Goal: Task Accomplishment & Management: Use online tool/utility

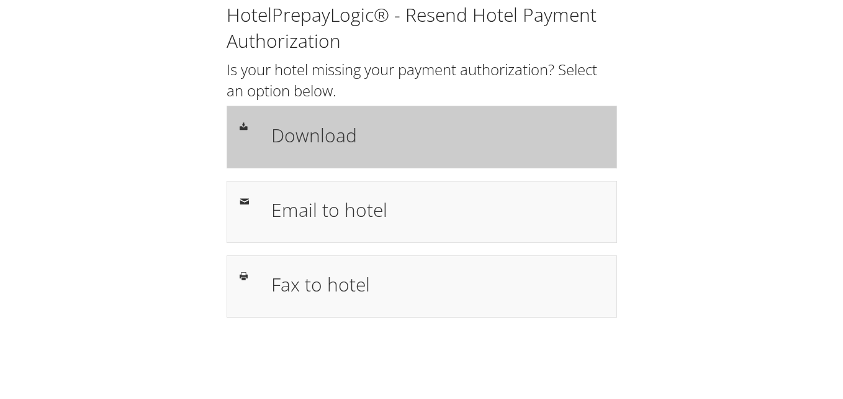
click at [355, 127] on h1 "Download" at bounding box center [437, 135] width 333 height 28
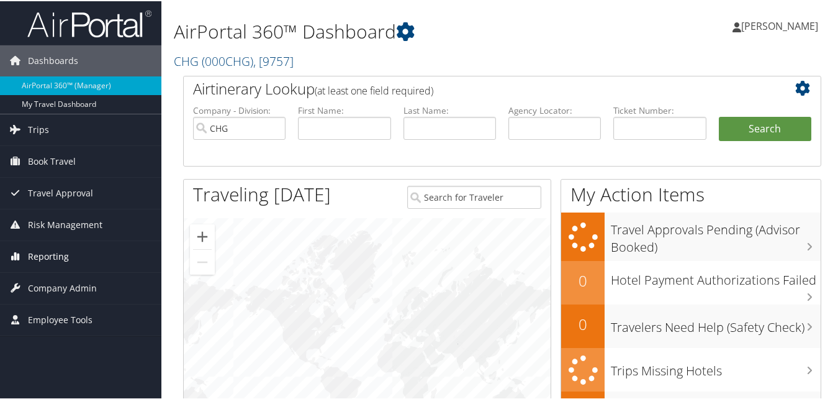
click at [59, 256] on span "Reporting" at bounding box center [48, 255] width 41 height 31
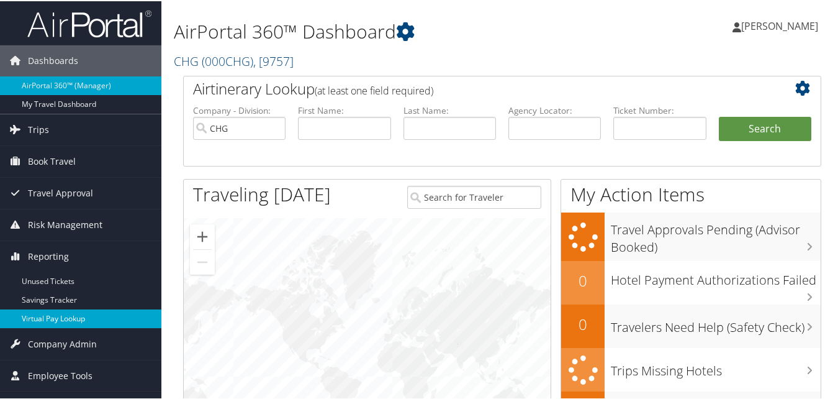
click at [42, 321] on link "Virtual Pay Lookup" at bounding box center [80, 317] width 161 height 19
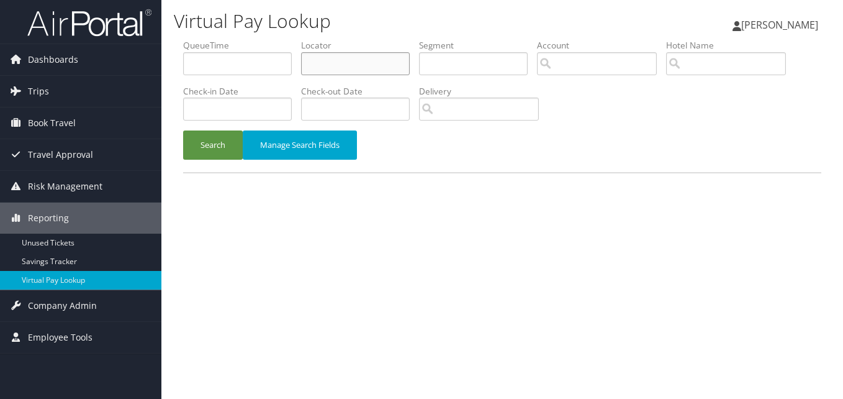
click at [365, 71] on input "text" at bounding box center [355, 63] width 109 height 23
paste input "YKHHQX"
click at [216, 140] on button "Search" at bounding box center [213, 144] width 60 height 29
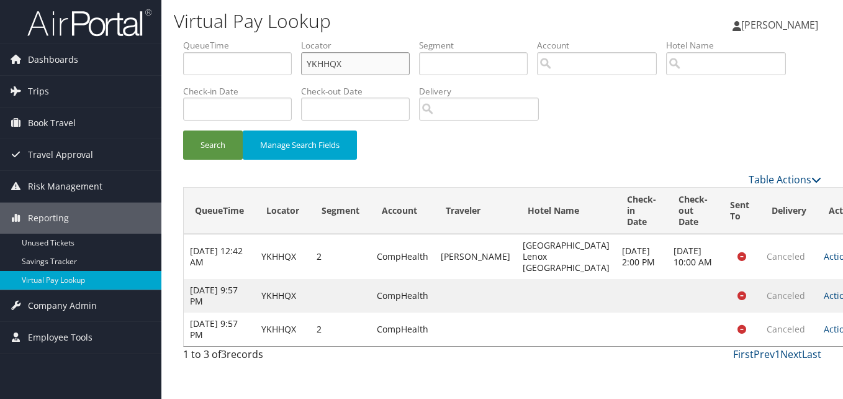
drag, startPoint x: 363, startPoint y: 70, endPoint x: 266, endPoint y: 83, distance: 97.1
click at [273, 39] on ul "QueueTime Locator YKHHQX Segment Account Traveler Hotel Name Check-in Date Chec…" at bounding box center [502, 39] width 638 height 0
paste input "UOOWAT"
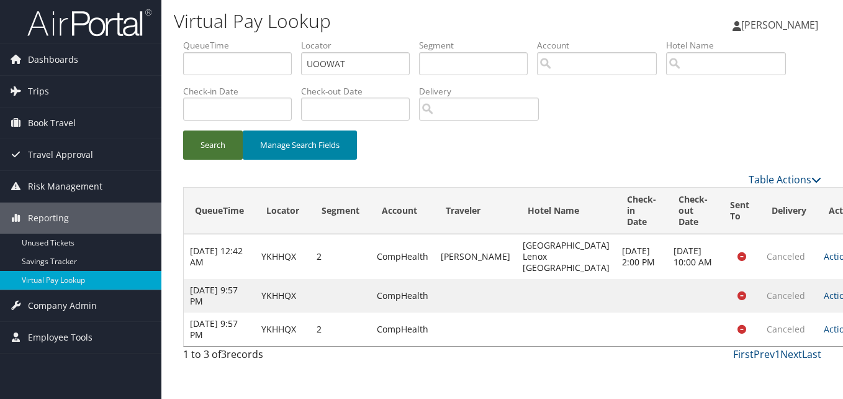
drag, startPoint x: 223, startPoint y: 142, endPoint x: 256, endPoint y: 152, distance: 34.6
click at [222, 142] on button "Search" at bounding box center [213, 144] width 60 height 29
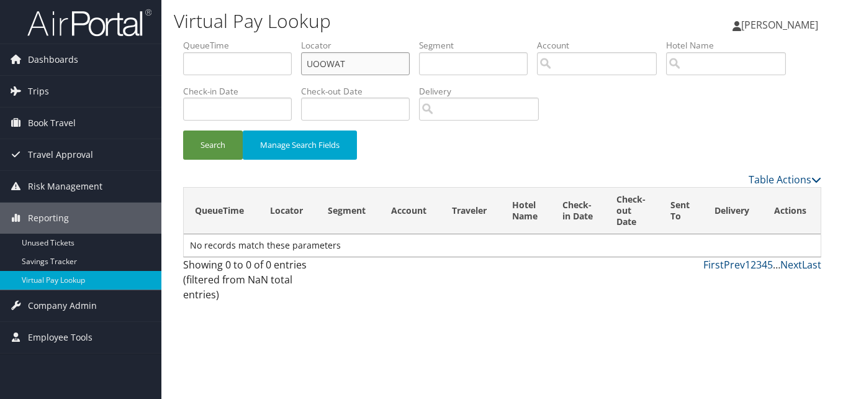
drag, startPoint x: 326, startPoint y: 70, endPoint x: 294, endPoint y: 79, distance: 32.8
click at [294, 39] on ul "QueueTime Locator UOOWAT Segment Account Traveler Hotel Name Check-in Date Chec…" at bounding box center [502, 39] width 638 height 0
paste input "LTBBIJ"
type input "LTBBIJ"
click at [243, 135] on button "Manage Search Fields" at bounding box center [300, 144] width 114 height 29
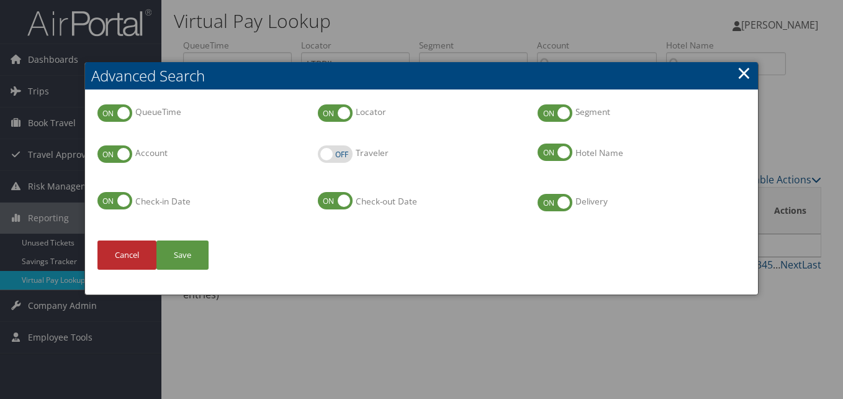
click at [742, 75] on link "×" at bounding box center [744, 72] width 14 height 25
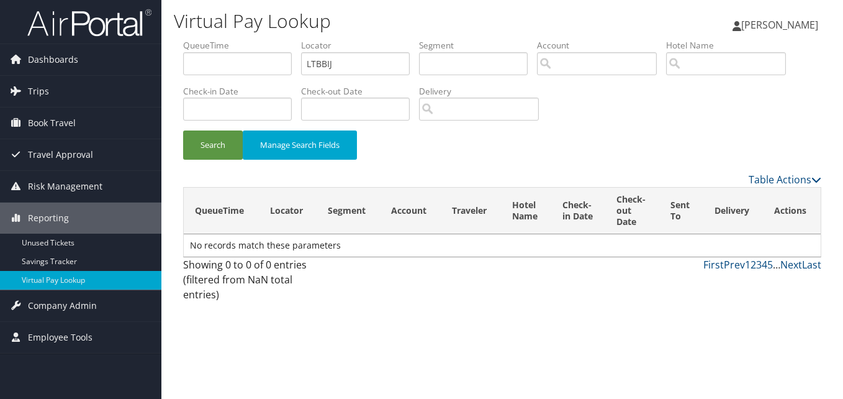
click at [216, 163] on div "Search Manage Search Fields" at bounding box center [502, 151] width 657 height 42
click at [220, 156] on button "Search" at bounding box center [213, 144] width 60 height 29
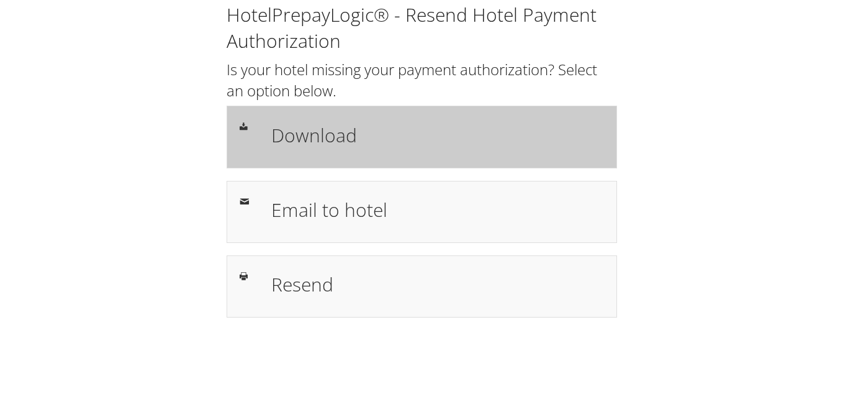
click at [325, 137] on h1 "Download" at bounding box center [437, 135] width 333 height 28
click at [320, 144] on h1 "Download" at bounding box center [437, 135] width 333 height 28
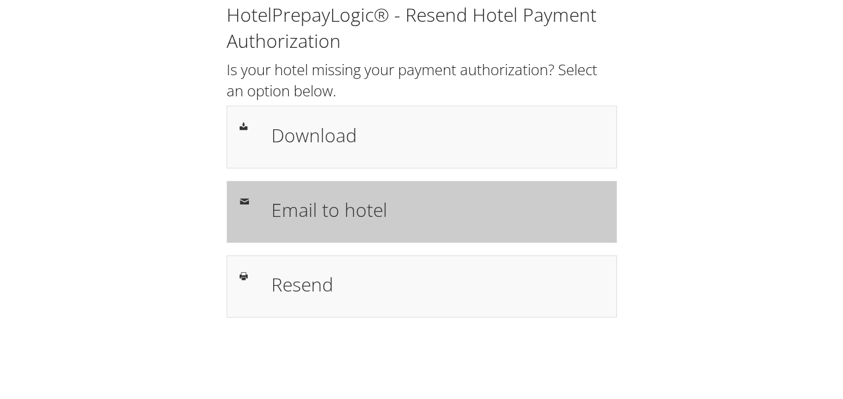
click at [317, 194] on div "Email to hotel" at bounding box center [438, 212] width 352 height 36
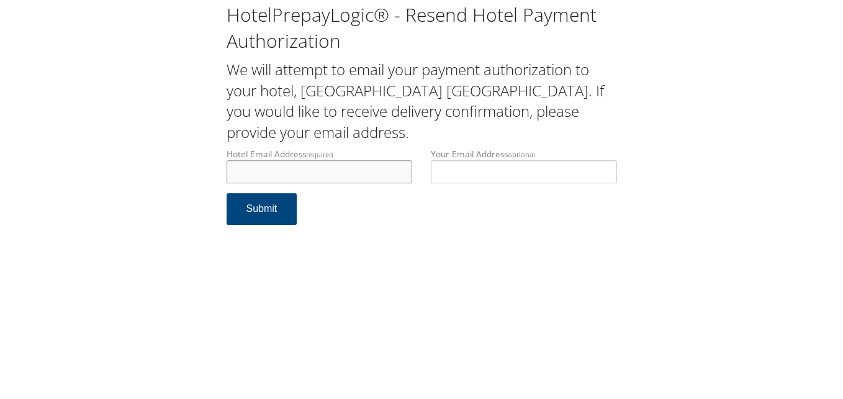
click at [289, 173] on input "Hotel Email Address required" at bounding box center [320, 171] width 186 height 23
type input "[EMAIL_ADDRESS][DOMAIN_NAME]"
click at [262, 214] on button "Submit" at bounding box center [262, 209] width 71 height 32
click at [335, 170] on input "portsmouthholidayinn@roadrunner.com" at bounding box center [320, 171] width 186 height 23
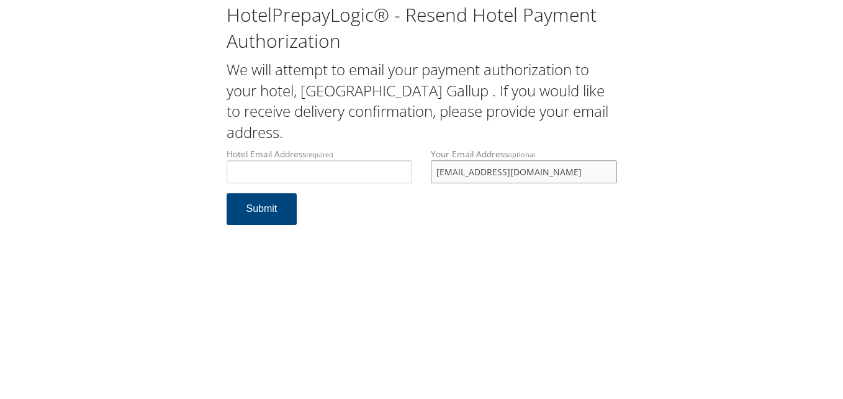
drag, startPoint x: 556, startPoint y: 178, endPoint x: 372, endPoint y: 192, distance: 184.3
click at [373, 192] on div "Hotel Email Address required Hotel email address is required Your Email Address…" at bounding box center [421, 170] width 409 height 45
click at [330, 173] on input "Hotel Email Address required" at bounding box center [320, 171] width 186 height 23
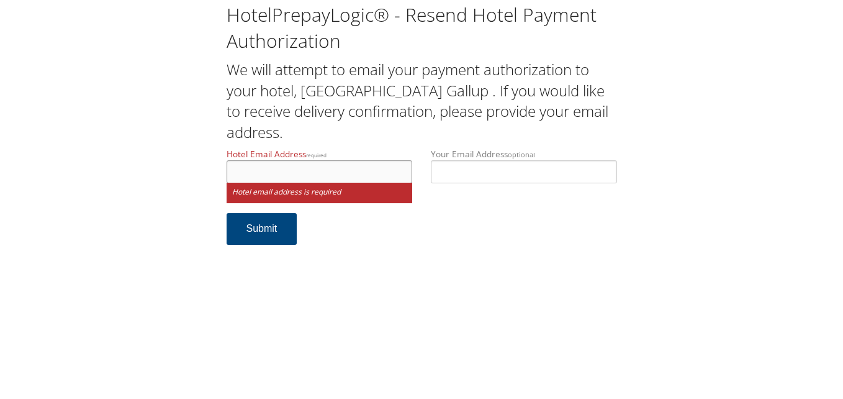
click at [322, 172] on input "Hotel Email Address required" at bounding box center [320, 171] width 186 height 23
click at [299, 171] on input "Hotel Email Address required" at bounding box center [320, 171] width 186 height 23
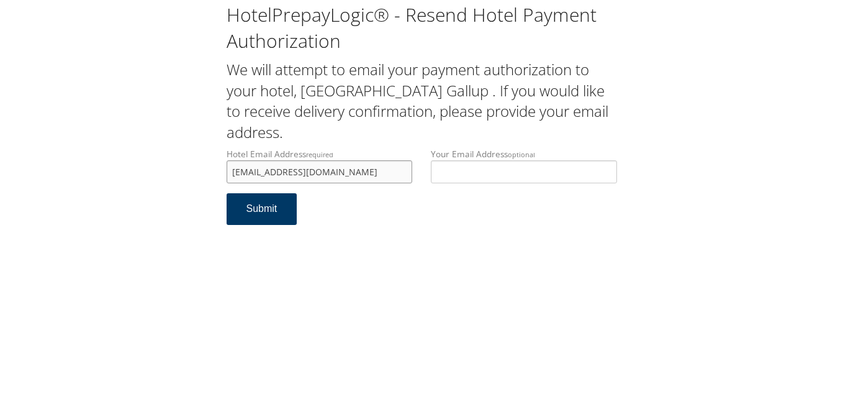
type input "hgifrontdesk1530@gmail.com"
click at [283, 216] on button "Submit" at bounding box center [262, 209] width 71 height 32
drag, startPoint x: 365, startPoint y: 173, endPoint x: 214, endPoint y: 175, distance: 150.9
click at [214, 175] on div "HotelPrepayLogic® - Resend Hotel Payment Authorization We will attempt to email…" at bounding box center [421, 118] width 819 height 237
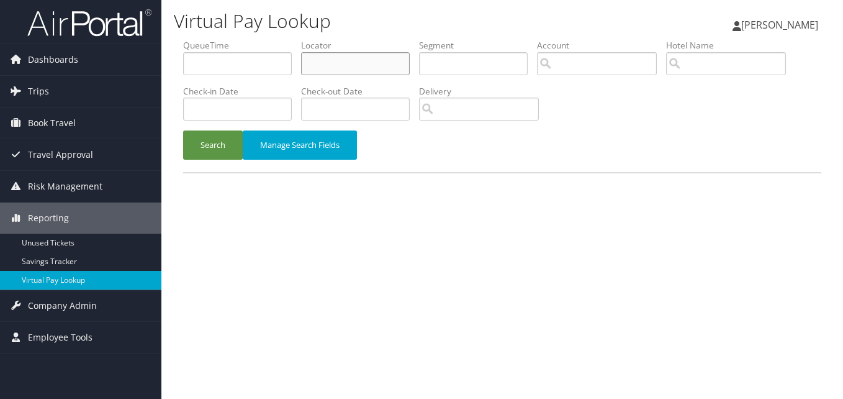
click at [326, 58] on input "text" at bounding box center [355, 63] width 109 height 23
paste input "UEDMAN"
type input "UEDMAN"
click at [214, 137] on button "Search" at bounding box center [213, 144] width 60 height 29
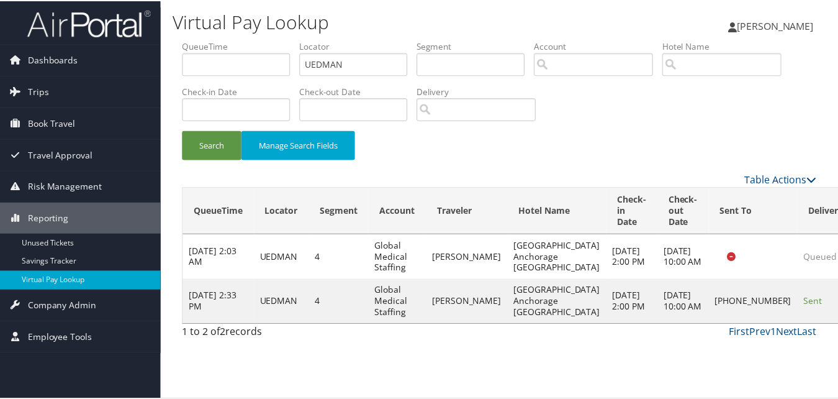
scroll to position [12, 0]
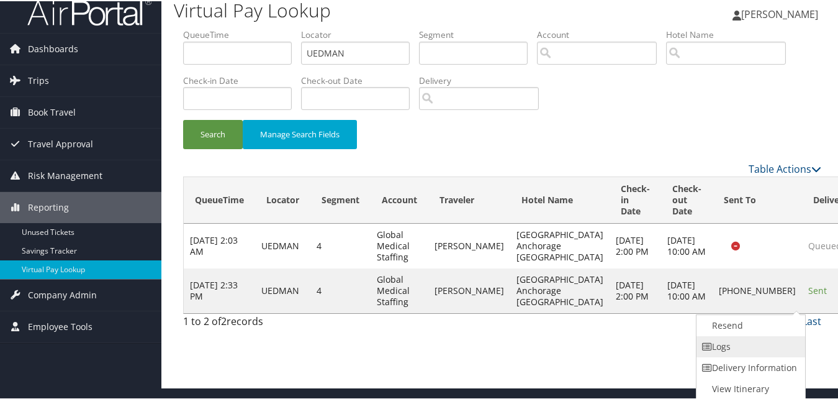
click at [734, 350] on link "Logs" at bounding box center [750, 345] width 106 height 21
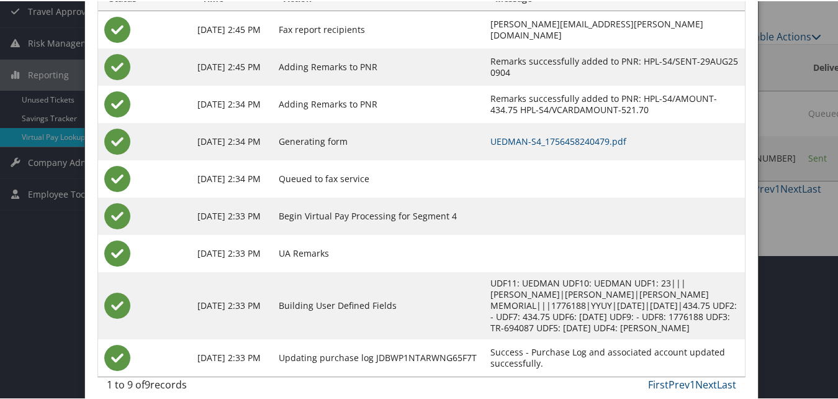
scroll to position [155, 0]
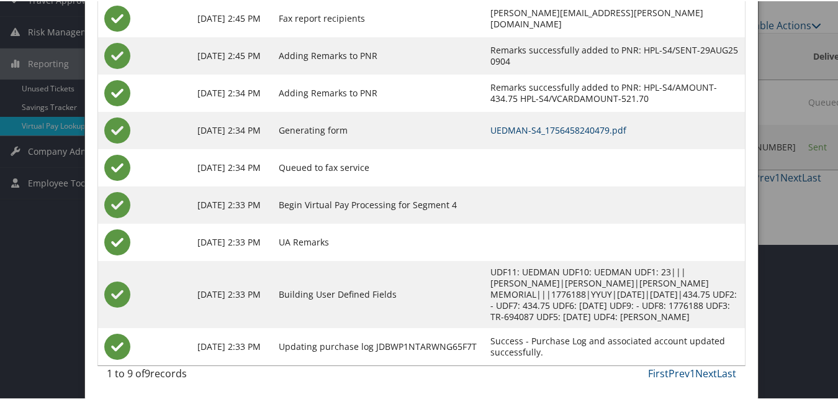
click at [550, 131] on link "UEDMAN-S4_1756458240479.pdf" at bounding box center [559, 129] width 136 height 12
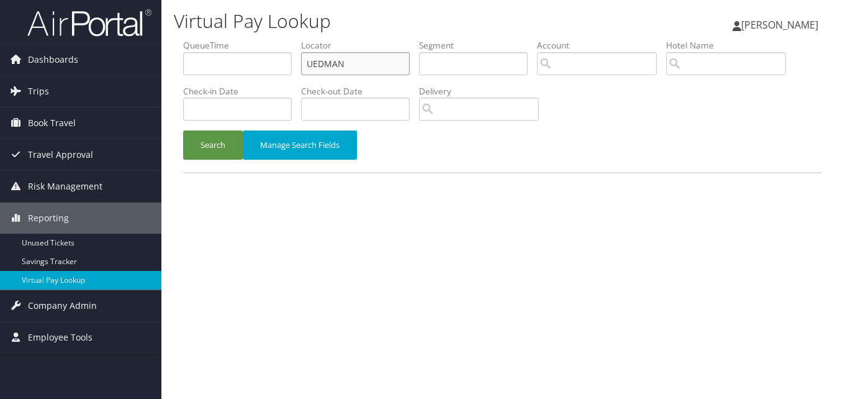
drag, startPoint x: 343, startPoint y: 63, endPoint x: 225, endPoint y: 84, distance: 119.9
click at [248, 39] on ul "QueueTime Locator UEDMAN Segment Account Traveler Hotel Name Check-in Date Chec…" at bounding box center [502, 39] width 638 height 0
paste input "HPBQPY"
type input "HPBQPY"
click at [214, 152] on button "Search" at bounding box center [213, 144] width 60 height 29
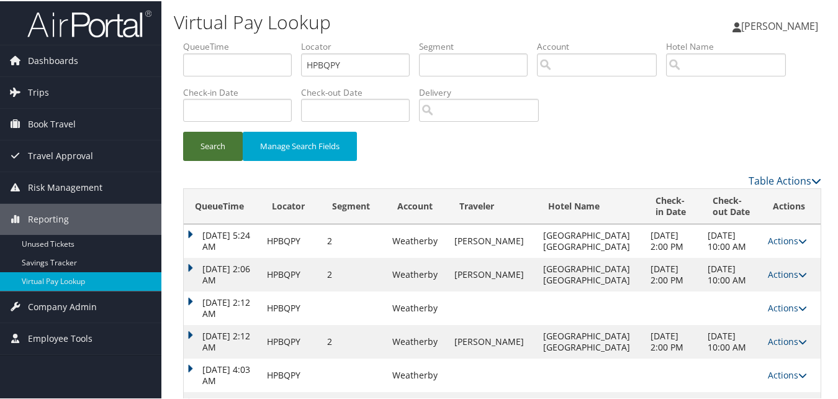
scroll to position [170, 0]
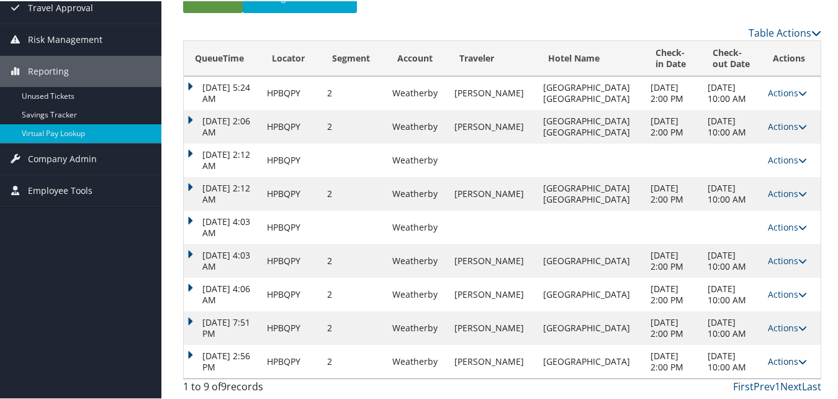
click at [799, 361] on icon at bounding box center [803, 360] width 9 height 9
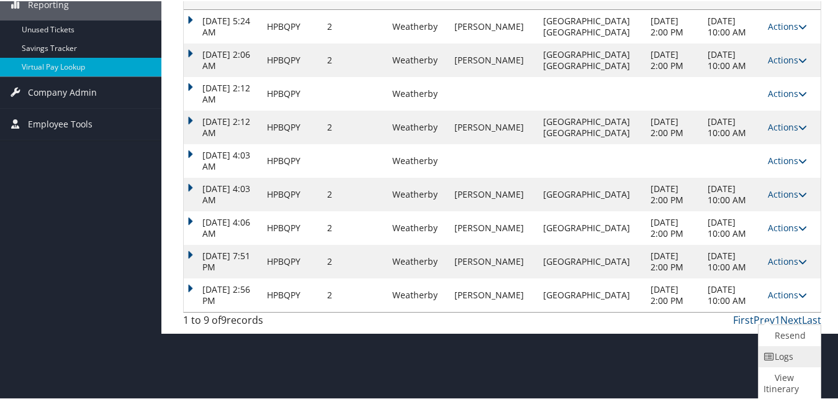
click at [778, 357] on link "Logs" at bounding box center [788, 355] width 59 height 21
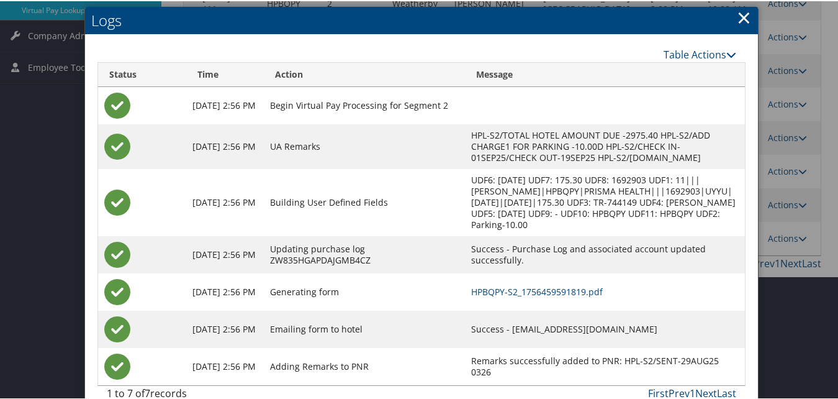
scroll to position [291, 0]
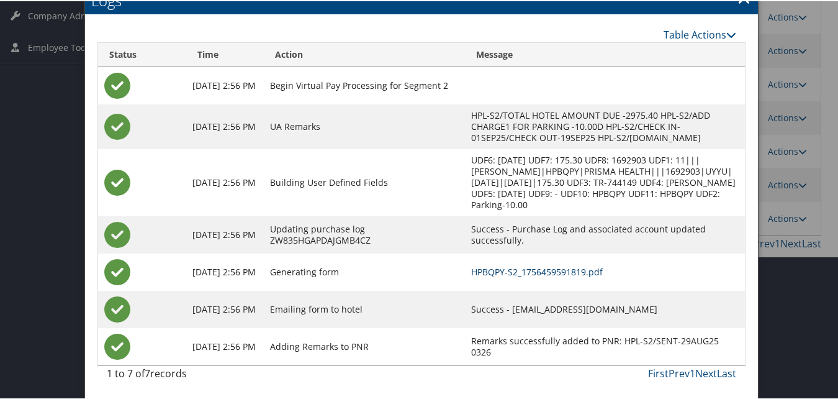
click at [523, 269] on link "HPBQPY-S2_1756459591819.pdf" at bounding box center [537, 271] width 132 height 12
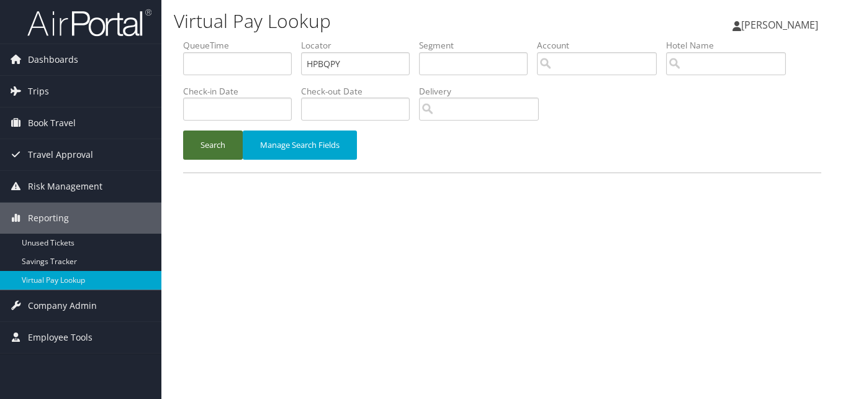
click at [216, 153] on button "Search" at bounding box center [213, 144] width 60 height 29
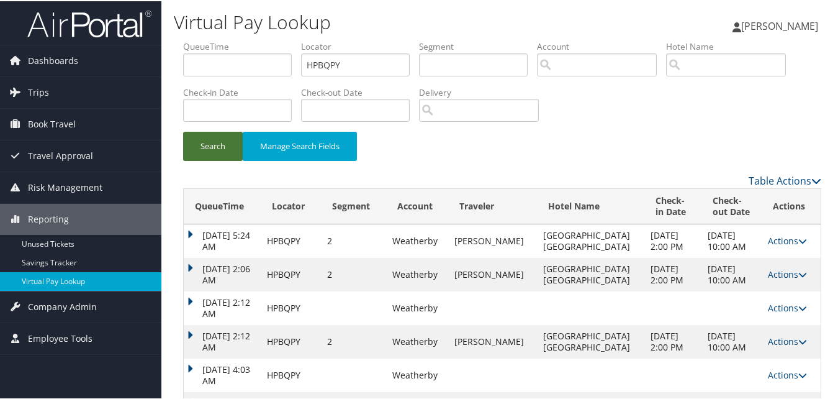
scroll to position [170, 0]
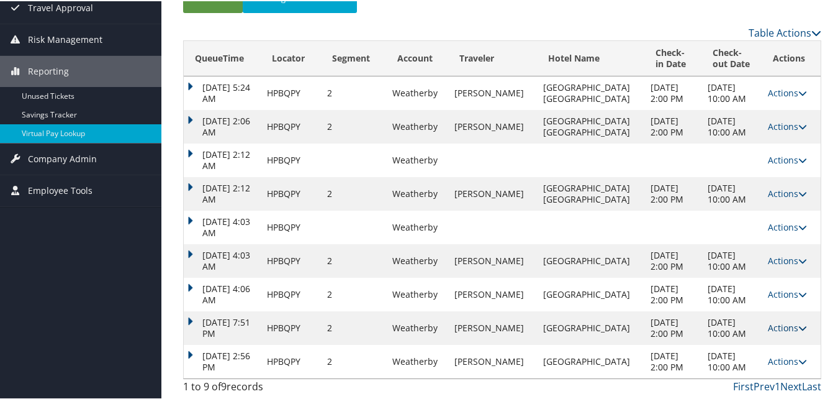
click at [780, 330] on link "Actions" at bounding box center [787, 326] width 39 height 12
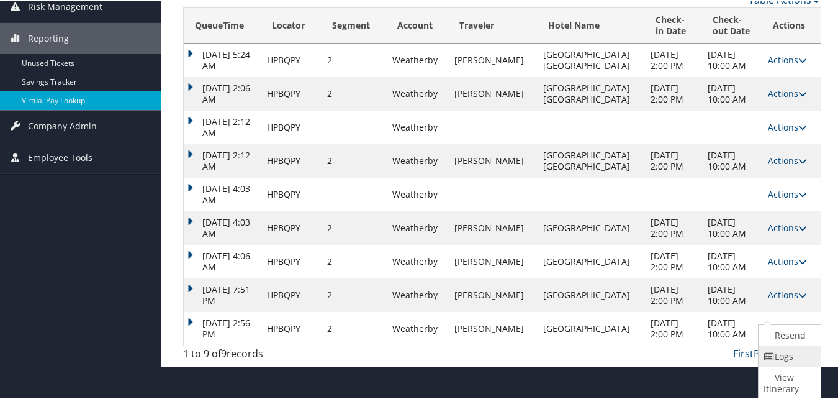
click at [788, 355] on link "Logs" at bounding box center [788, 355] width 59 height 21
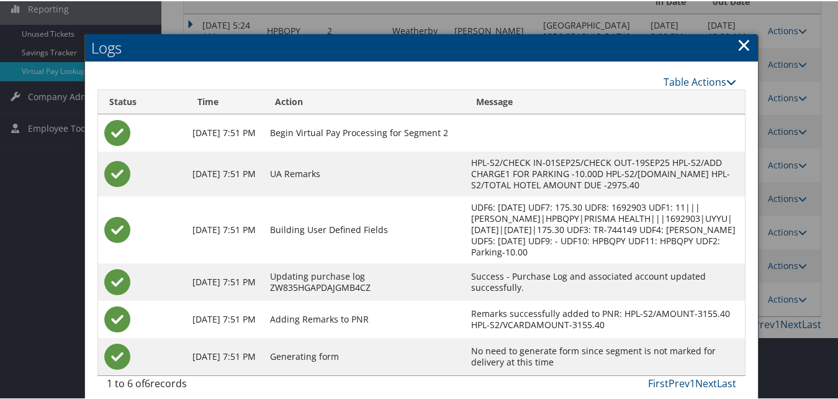
scroll to position [231, 0]
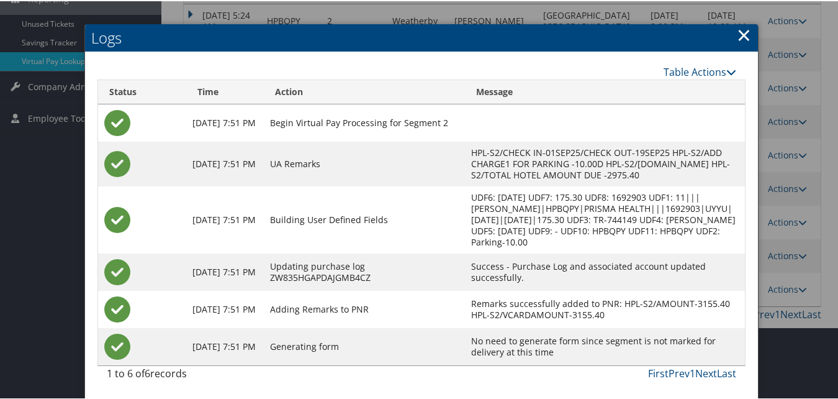
click at [738, 21] on link "×" at bounding box center [744, 33] width 14 height 25
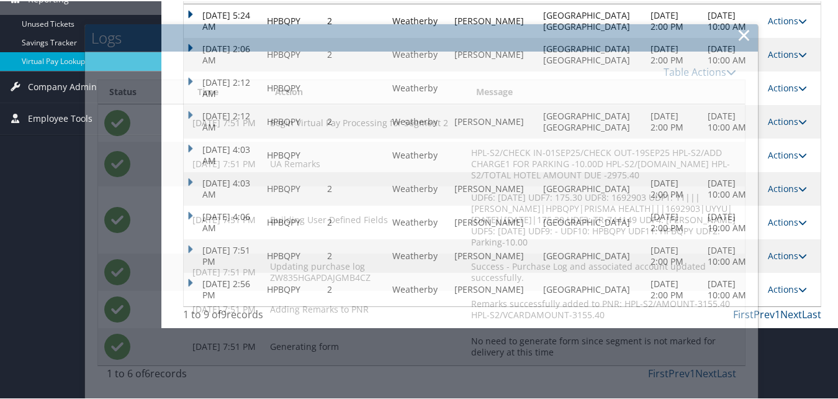
scroll to position [170, 0]
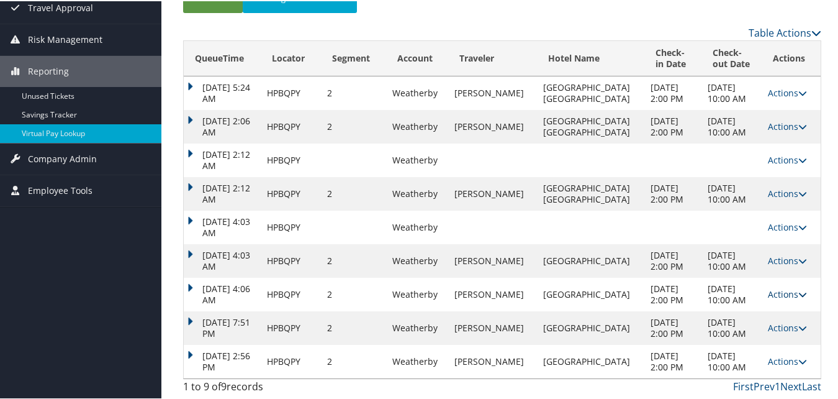
click at [788, 293] on link "Actions" at bounding box center [787, 293] width 39 height 12
click at [778, 344] on link "Logs" at bounding box center [788, 354] width 59 height 21
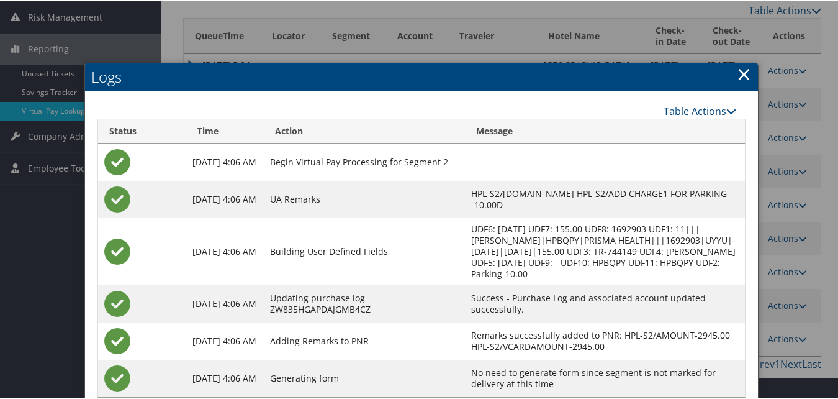
scroll to position [202, 0]
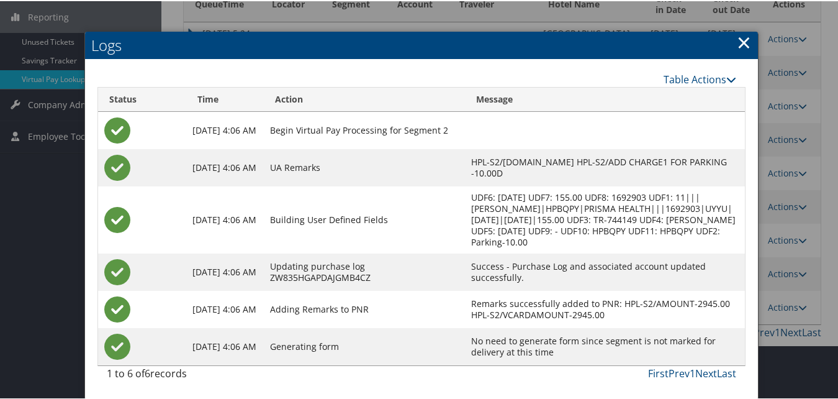
click at [743, 48] on link "×" at bounding box center [744, 41] width 14 height 25
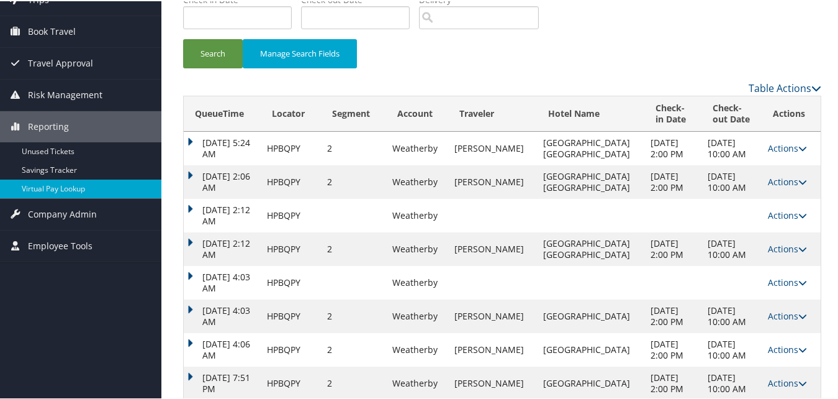
scroll to position [0, 0]
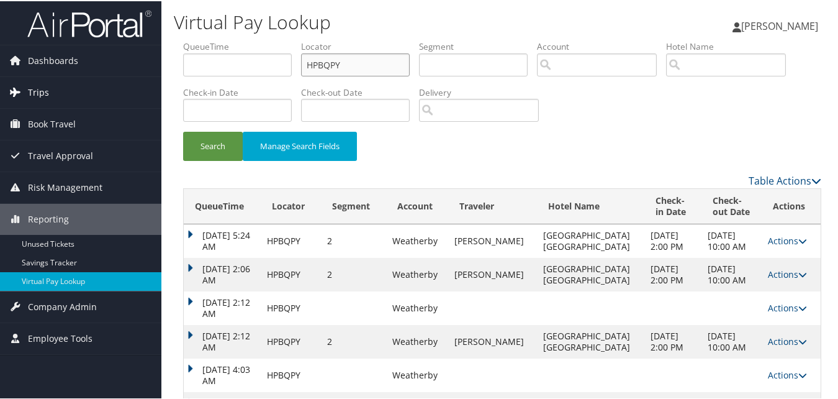
drag, startPoint x: 374, startPoint y: 66, endPoint x: 132, endPoint y: 96, distance: 243.4
click at [161, 96] on div "Virtual Pay Lookup Luke Perry Luke Perry My Settings Travel Agency Contacts Vie…" at bounding box center [502, 273] width 682 height 547
paste input "ETNESC"
type input "ETNESC"
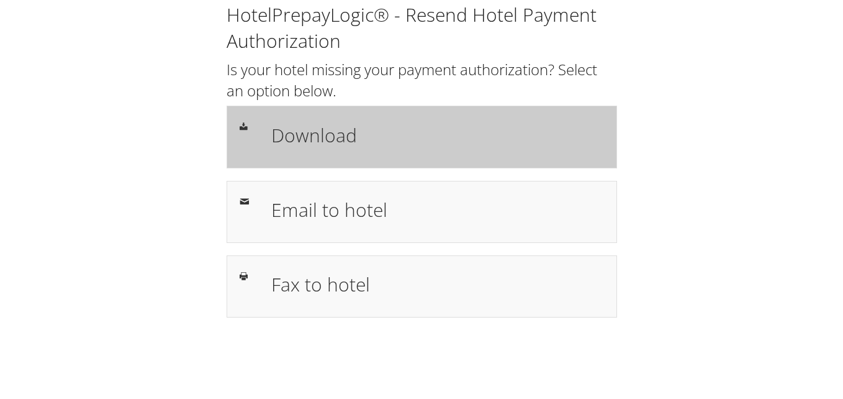
click at [307, 155] on div "Download" at bounding box center [438, 137] width 352 height 36
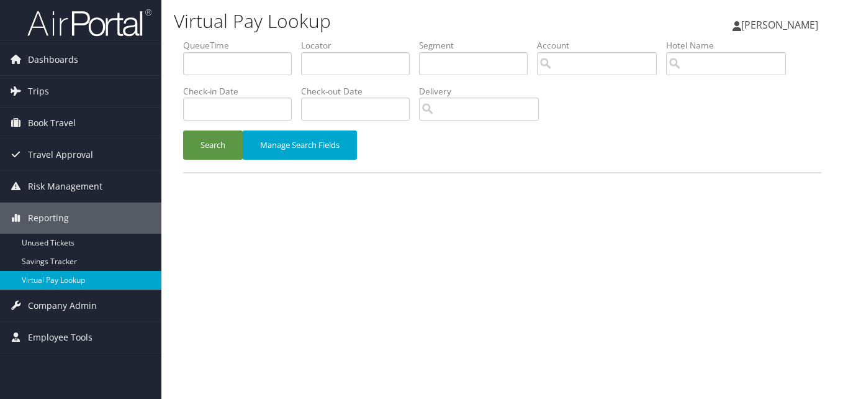
click at [357, 76] on li "Locator" at bounding box center [360, 61] width 118 height 45
click at [357, 66] on input "text" at bounding box center [355, 63] width 109 height 23
paste input "UHPVEX"
type input "UHPVEX"
click at [226, 143] on button "Search" at bounding box center [213, 144] width 60 height 29
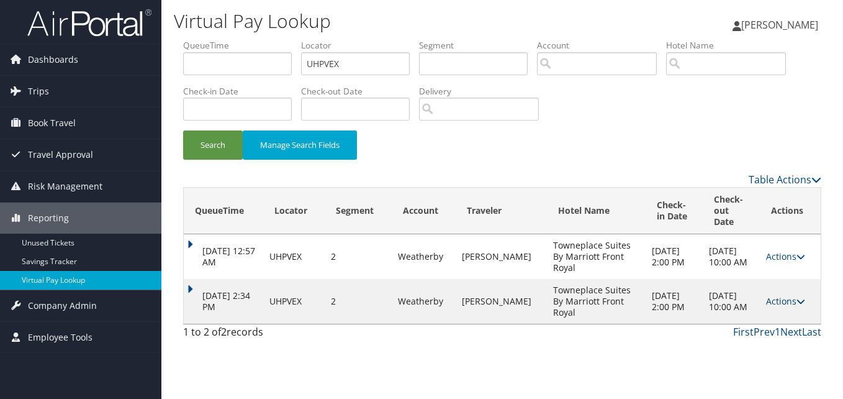
click at [799, 299] on icon at bounding box center [801, 301] width 9 height 9
click at [750, 336] on link "Logs" at bounding box center [761, 340] width 78 height 21
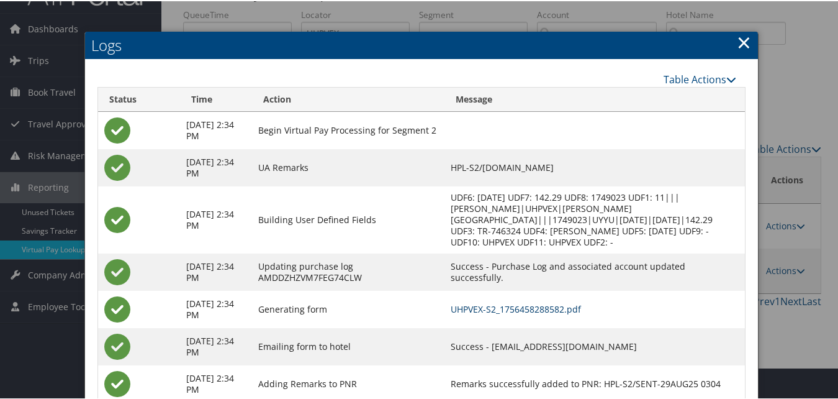
scroll to position [58, 0]
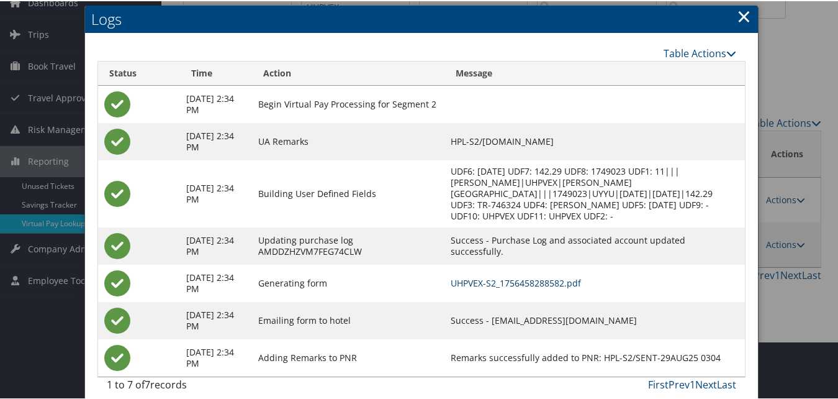
click at [478, 276] on link "UHPVEX-S2_1756458288582.pdf" at bounding box center [516, 282] width 130 height 12
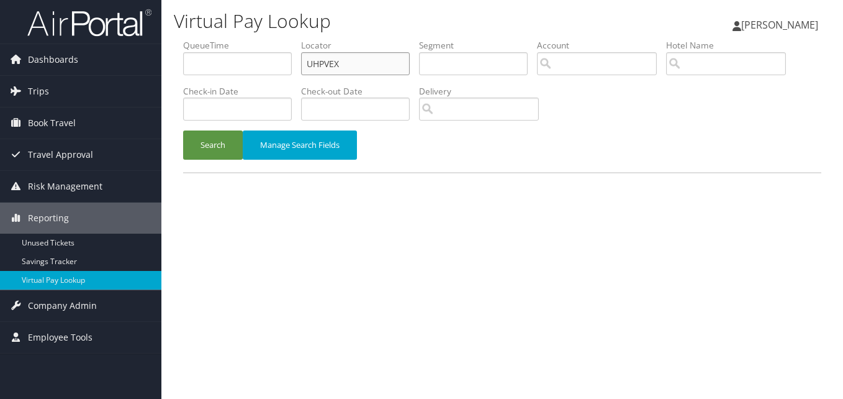
drag, startPoint x: 370, startPoint y: 66, endPoint x: 248, endPoint y: 85, distance: 123.8
click at [281, 39] on ul "QueueTime Locator UHPVEX Segment Account Traveler Hotel Name Check-in Date Chec…" at bounding box center [502, 39] width 638 height 0
paste input "HOUTGC"
type input "HOUTGC"
click at [198, 151] on button "Search" at bounding box center [213, 144] width 60 height 29
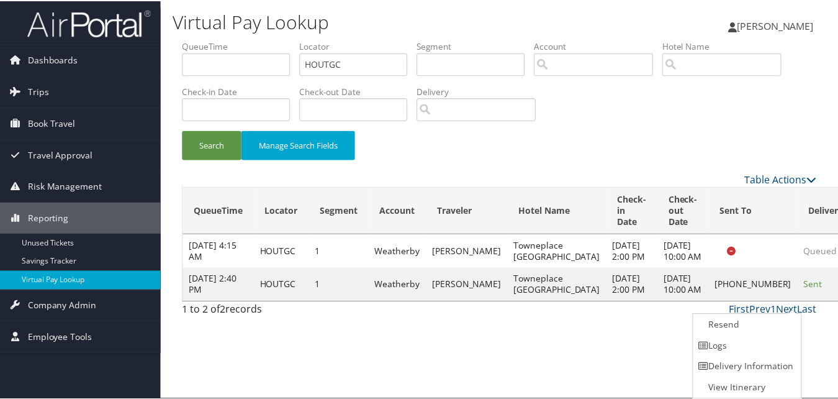
scroll to position [1, 0]
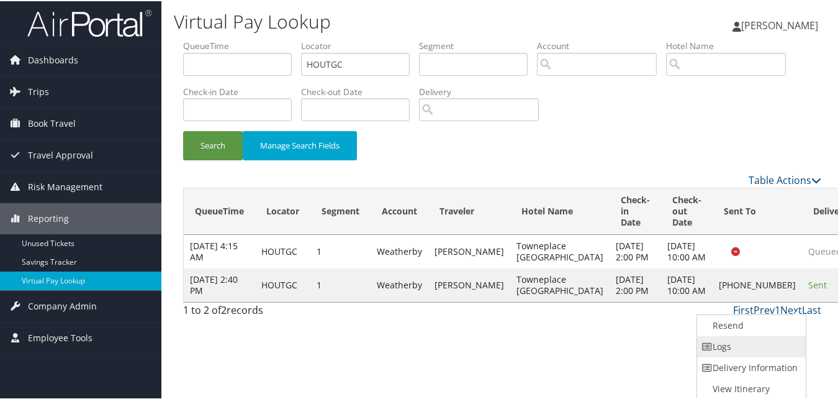
click at [724, 343] on link "Logs" at bounding box center [750, 345] width 106 height 21
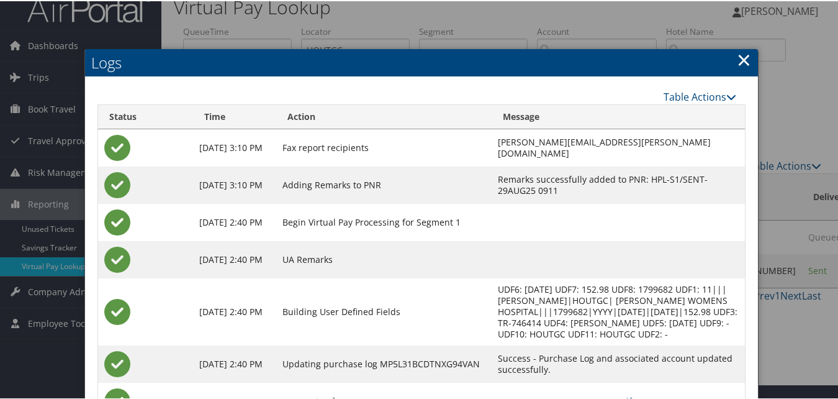
scroll to position [107, 0]
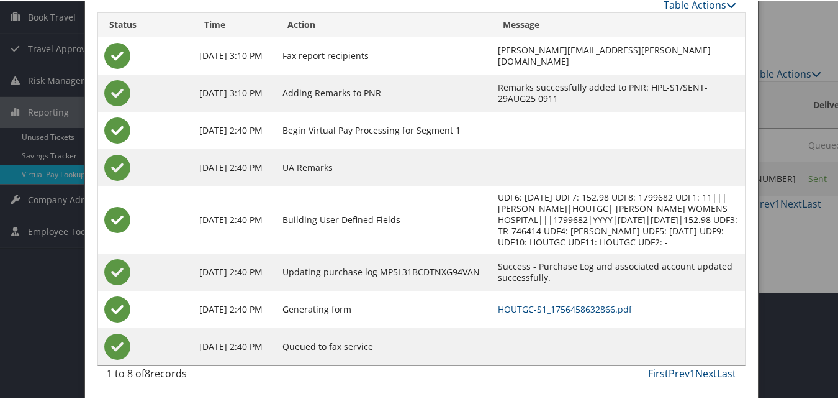
click at [518, 314] on td "HOUTGC-S1_1756458632866.pdf" at bounding box center [618, 307] width 253 height 37
click at [519, 306] on link "HOUTGC-S1_1756458632866.pdf" at bounding box center [565, 308] width 134 height 12
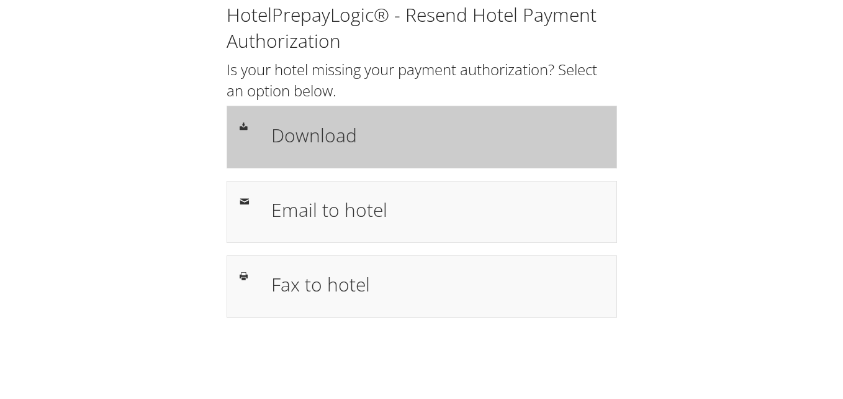
click at [288, 128] on h1 "Download" at bounding box center [437, 135] width 333 height 28
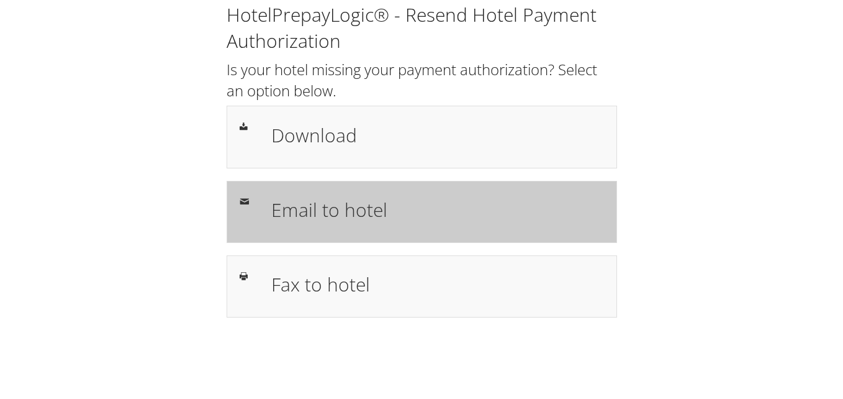
click at [368, 201] on h1 "Email to hotel" at bounding box center [437, 210] width 333 height 28
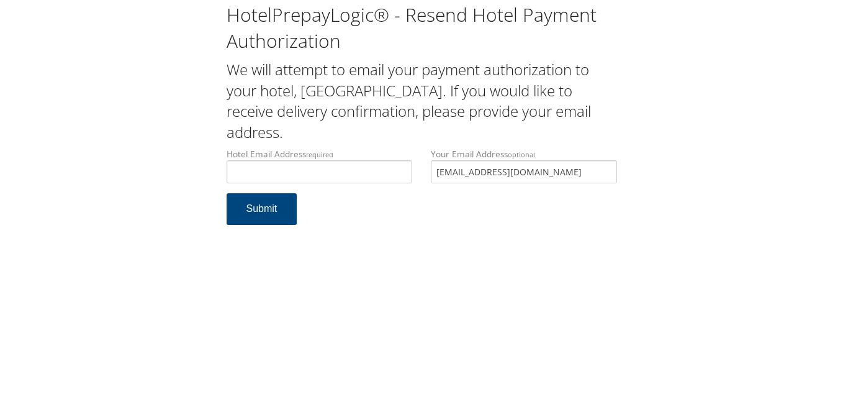
click at [406, 186] on div "Hotel Email Address required Hotel email address is required Your Email Address…" at bounding box center [421, 170] width 409 height 45
click at [307, 178] on input "Hotel Email Address required" at bounding box center [320, 171] width 186 height 23
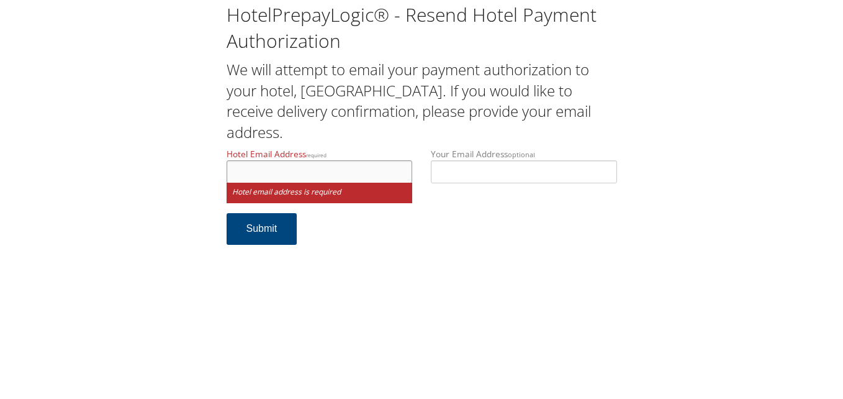
click at [304, 179] on input "Hotel Email Address required" at bounding box center [320, 171] width 186 height 23
click at [312, 173] on input "Hotel Email Address required" at bounding box center [320, 171] width 186 height 23
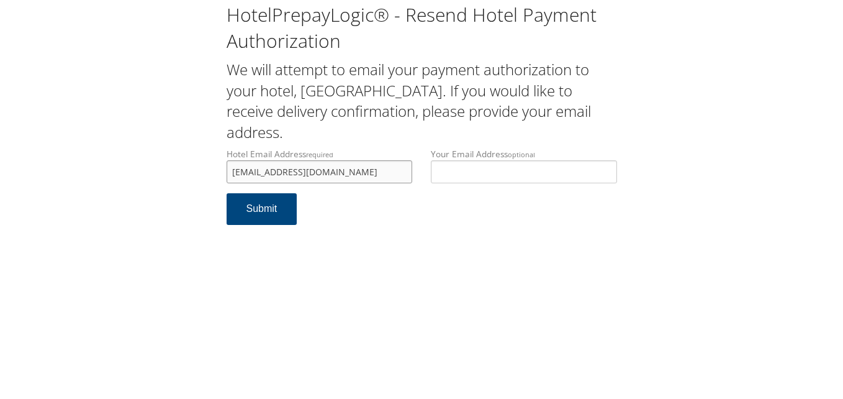
click at [340, 173] on input "amahamptonfd@ramhotel.net" at bounding box center [320, 171] width 186 height 23
type input "[EMAIL_ADDRESS][DOMAIN_NAME]"
click at [259, 210] on button "Submit" at bounding box center [262, 209] width 71 height 32
drag, startPoint x: 356, startPoint y: 174, endPoint x: 132, endPoint y: 186, distance: 224.6
click at [132, 186] on div "HotelPrepayLogic® - Resend Hotel Payment Authorization We will attempt to email…" at bounding box center [421, 118] width 819 height 237
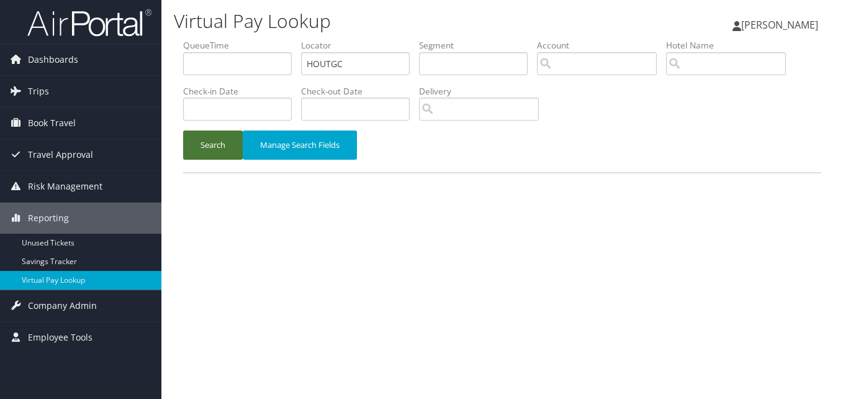
click at [198, 136] on button "Search" at bounding box center [213, 144] width 60 height 29
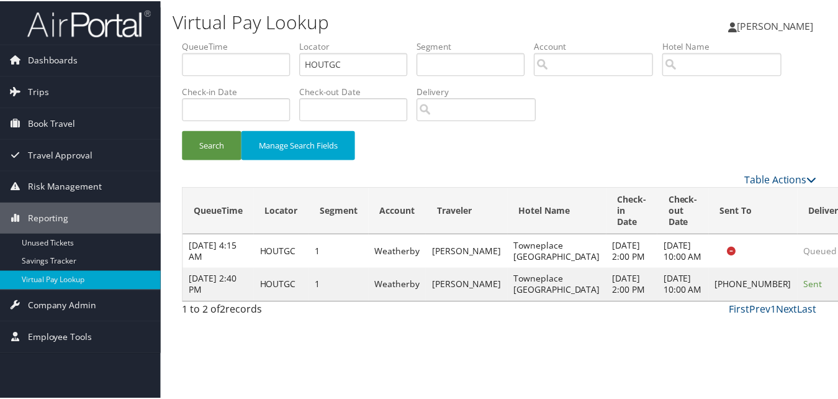
scroll to position [1, 0]
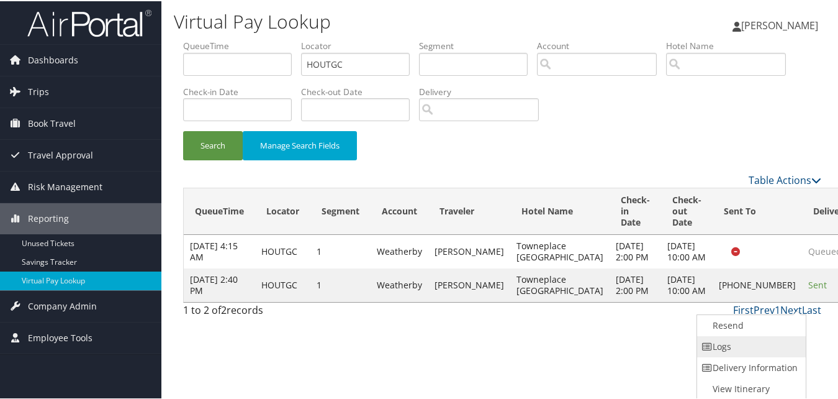
click at [733, 345] on link "Logs" at bounding box center [750, 345] width 106 height 21
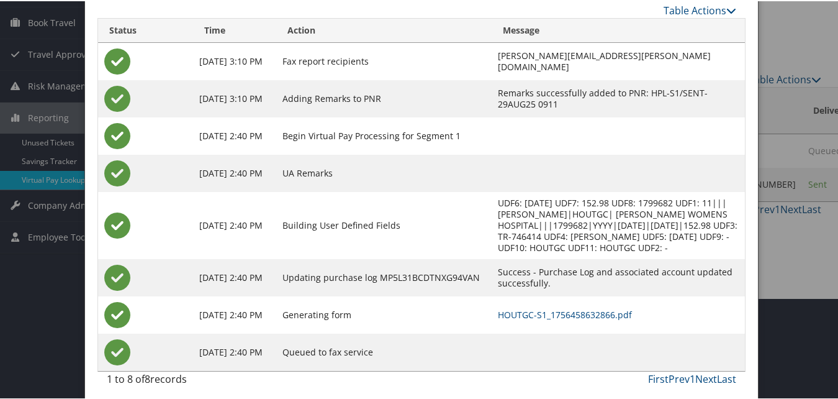
scroll to position [107, 0]
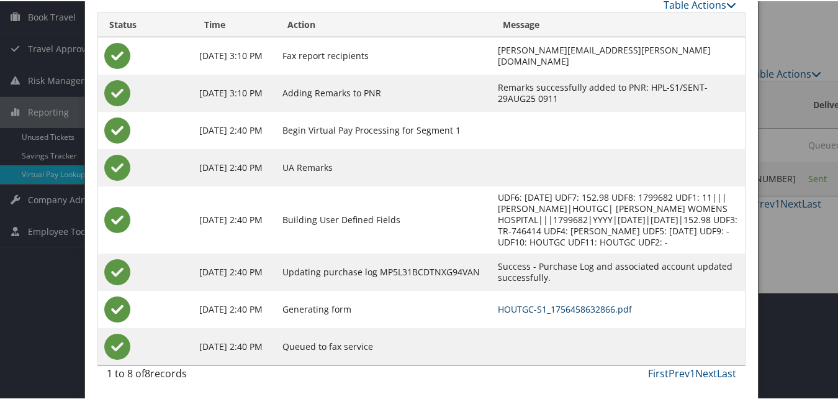
click at [540, 308] on link "HOUTGC-S1_1756458632866.pdf" at bounding box center [565, 308] width 134 height 12
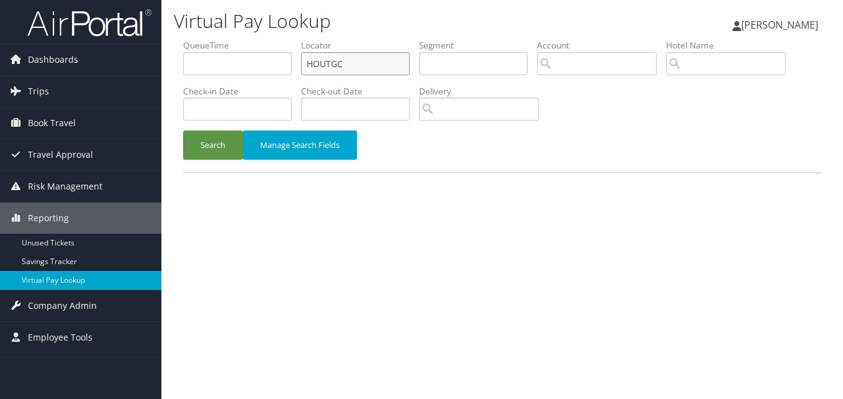
drag, startPoint x: 358, startPoint y: 62, endPoint x: 208, endPoint y: 61, distance: 149.7
click at [212, 39] on ul "QueueTime Locator HOUTGC Segment Account Traveler Hotel Name Check-in Date Chec…" at bounding box center [502, 39] width 638 height 0
paste input "OYCRAW"
type input "OYCRAW"
click at [214, 130] on button "Search" at bounding box center [213, 144] width 60 height 29
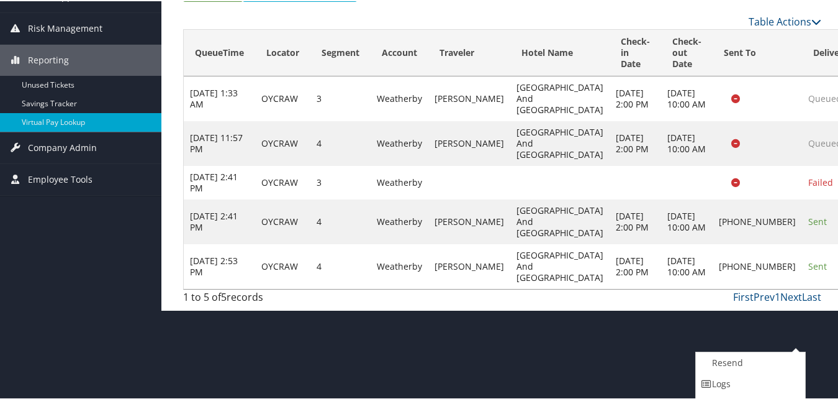
scroll to position [196, 0]
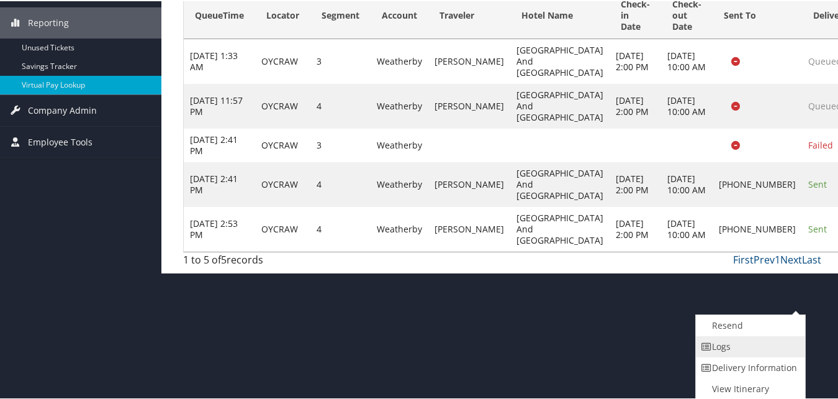
click at [719, 351] on link "Logs" at bounding box center [749, 345] width 106 height 21
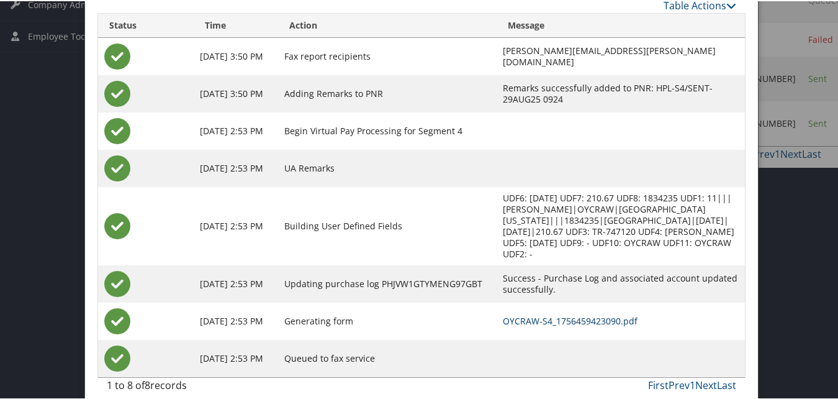
scroll to position [302, 0]
click at [534, 313] on link "OYCRAW-S4_1756459423090.pdf" at bounding box center [570, 319] width 135 height 12
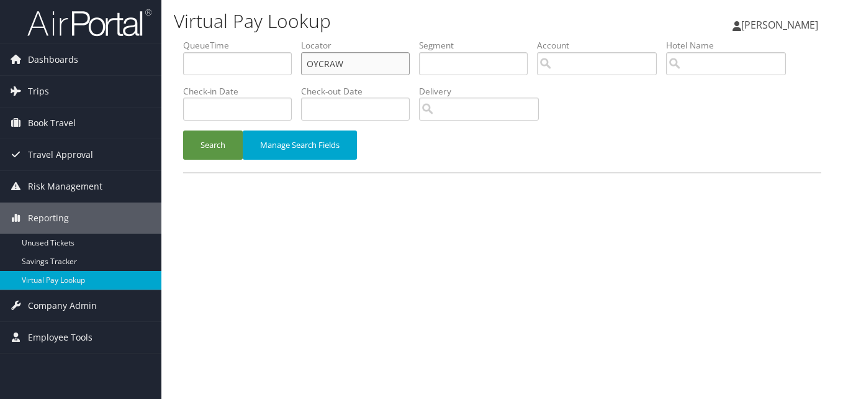
drag, startPoint x: 360, startPoint y: 60, endPoint x: 199, endPoint y: 90, distance: 164.3
click at [199, 39] on ul "QueueTime Locator OYCRAW Segment Account Traveler Hotel Name Check-in Date Chec…" at bounding box center [502, 39] width 638 height 0
paste input "EPPKCS"
type input "EPPKCS"
drag, startPoint x: 207, startPoint y: 140, endPoint x: 218, endPoint y: 148, distance: 13.3
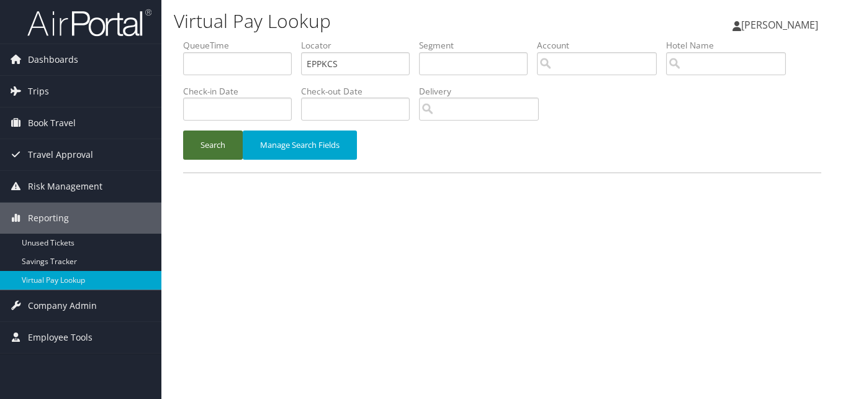
click at [206, 143] on button "Search" at bounding box center [213, 144] width 60 height 29
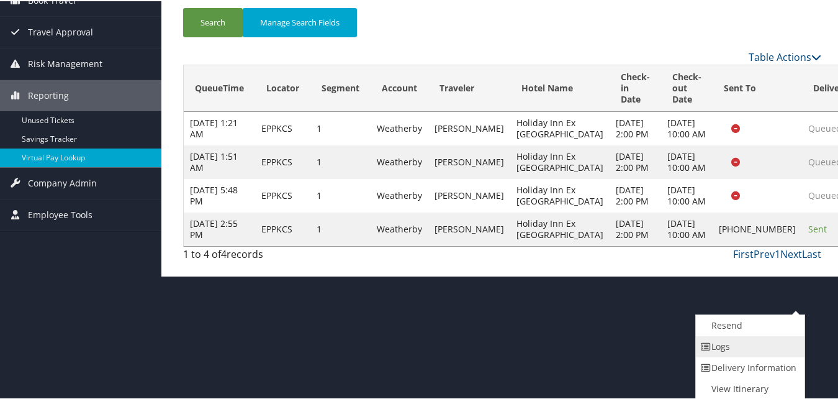
click at [718, 352] on link "Logs" at bounding box center [749, 345] width 106 height 21
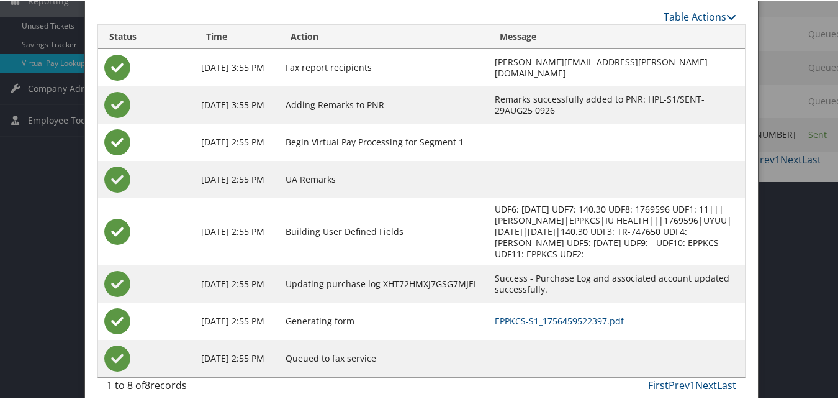
scroll to position [230, 0]
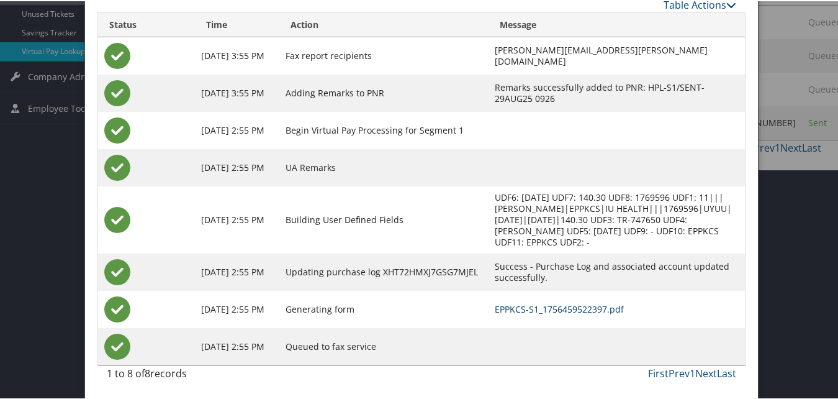
click at [536, 307] on link "EPPKCS-S1_1756459522397.pdf" at bounding box center [559, 308] width 129 height 12
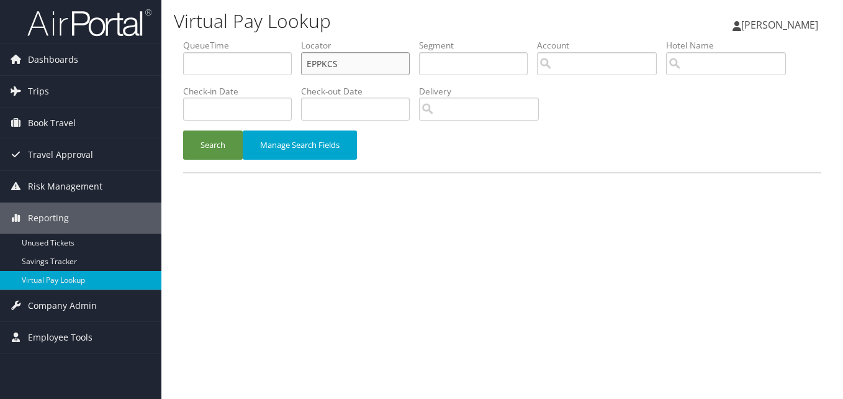
drag, startPoint x: 347, startPoint y: 57, endPoint x: 260, endPoint y: 84, distance: 90.7
click at [260, 39] on ul "QueueTime Locator EPPKCS Segment Account Traveler Hotel Name Check-in Date Chec…" at bounding box center [502, 39] width 638 height 0
paste input "TYAGP"
type input "ETYAGP"
click at [214, 148] on button "Search" at bounding box center [213, 144] width 60 height 29
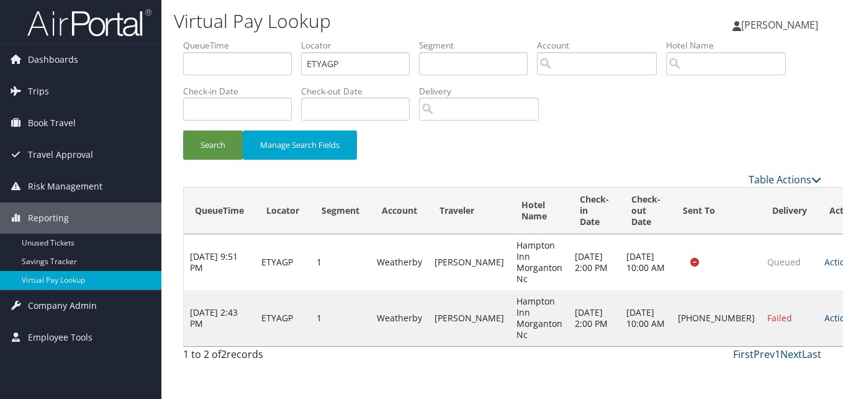
click at [825, 317] on link "Actions" at bounding box center [844, 318] width 39 height 12
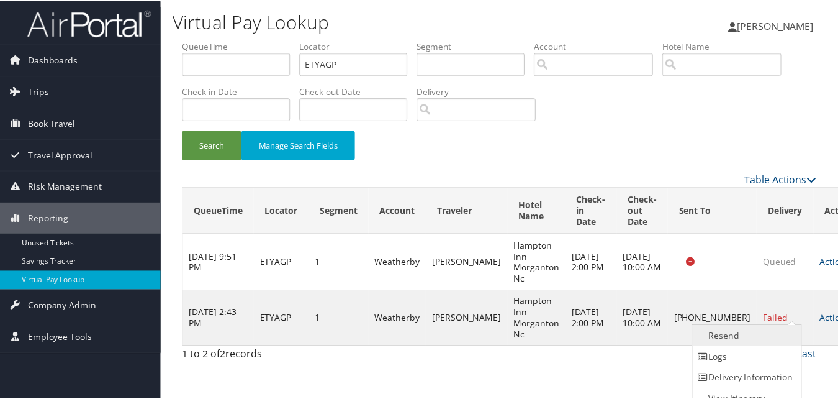
scroll to position [12, 0]
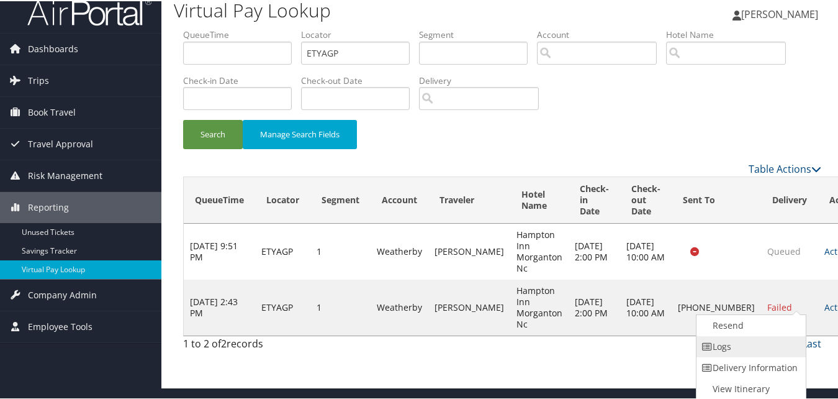
click at [718, 345] on link "Logs" at bounding box center [750, 345] width 106 height 21
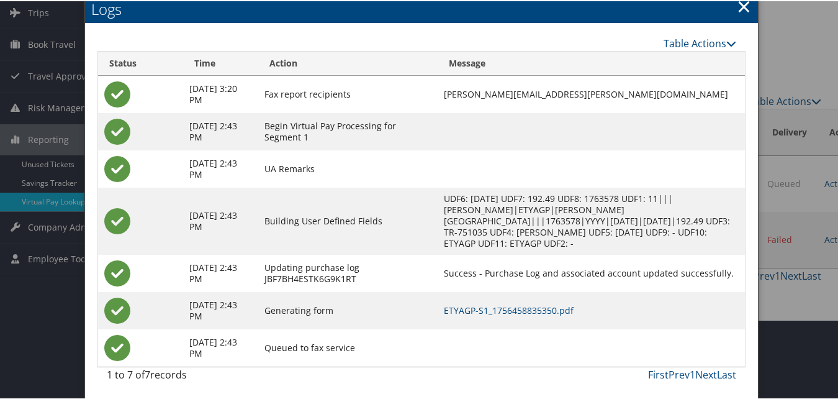
scroll to position [81, 0]
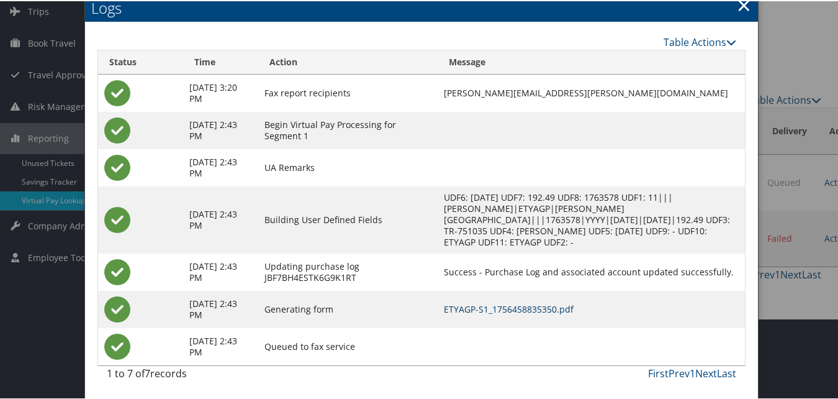
click at [524, 311] on link "ETYAGP-S1_1756458835350.pdf" at bounding box center [509, 308] width 130 height 12
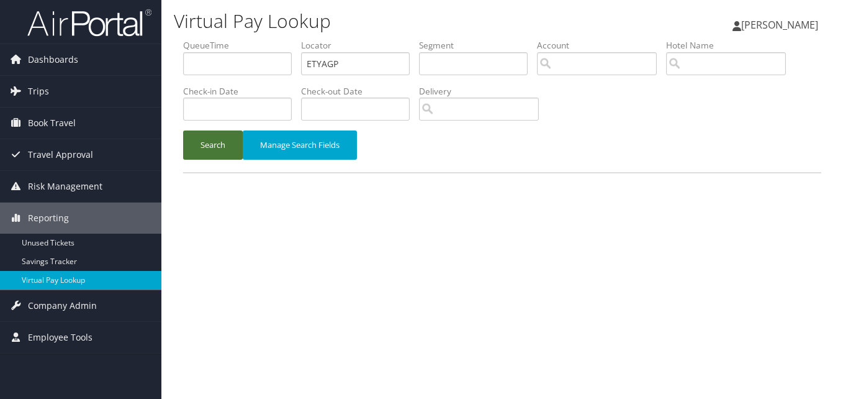
click at [211, 153] on button "Search" at bounding box center [213, 144] width 60 height 29
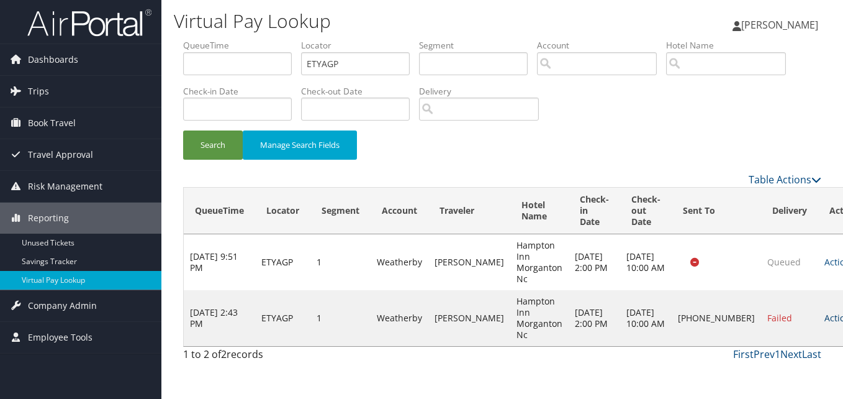
click at [825, 319] on link "Actions" at bounding box center [844, 318] width 39 height 12
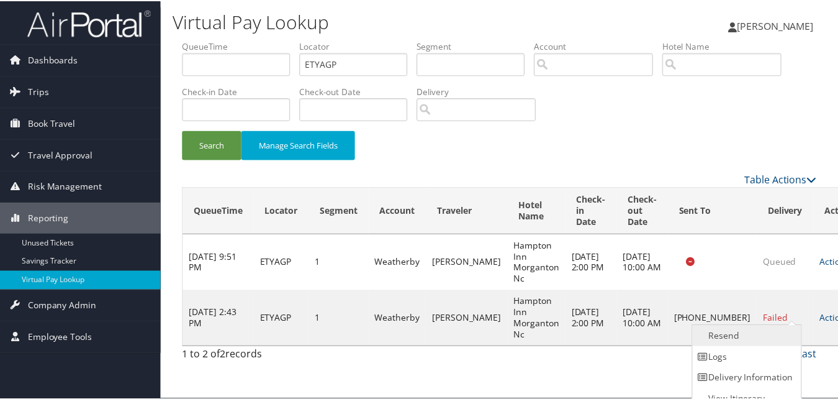
scroll to position [12, 0]
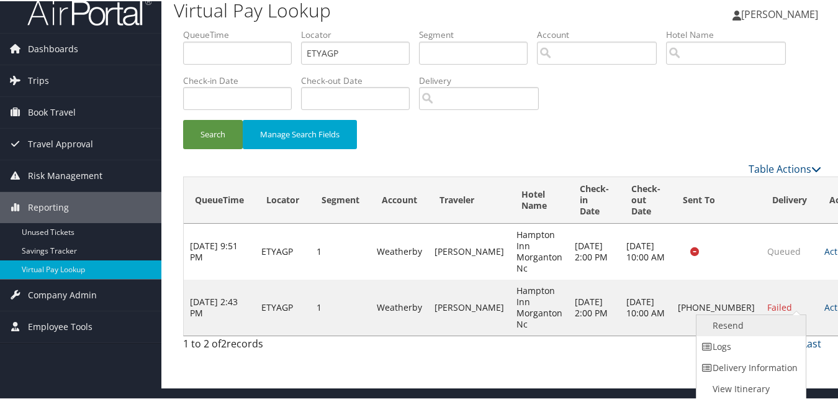
click at [732, 322] on link "Resend" at bounding box center [750, 324] width 106 height 21
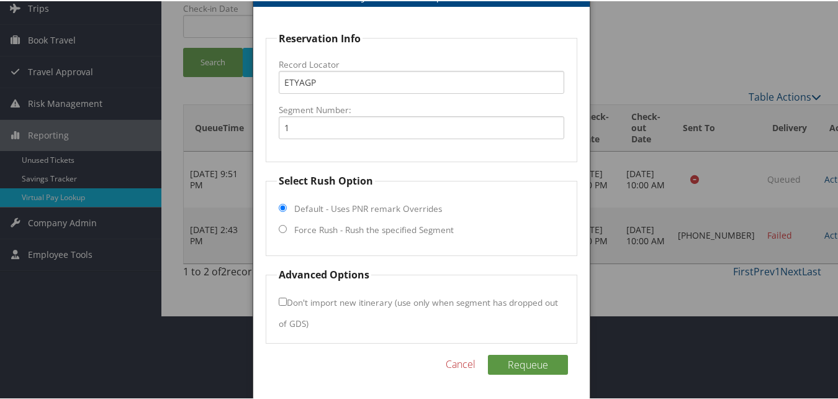
click at [332, 227] on label "Force Rush - Rush the specified Segment" at bounding box center [374, 228] width 160 height 12
click at [287, 227] on input "Force Rush - Rush the specified Segment" at bounding box center [283, 228] width 8 height 8
radio input "true"
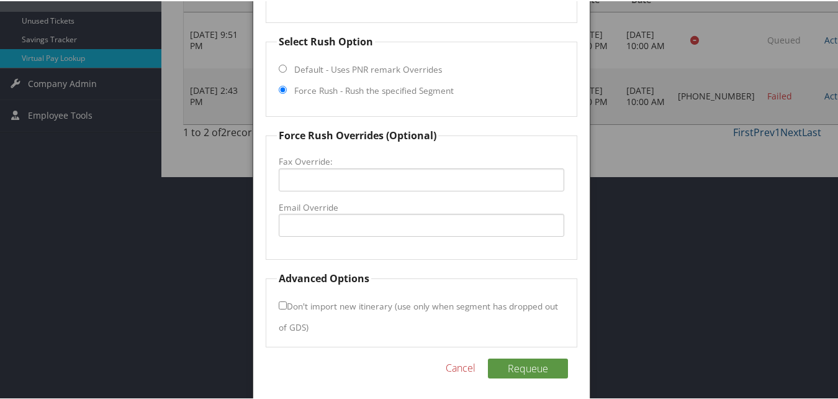
scroll to position [227, 0]
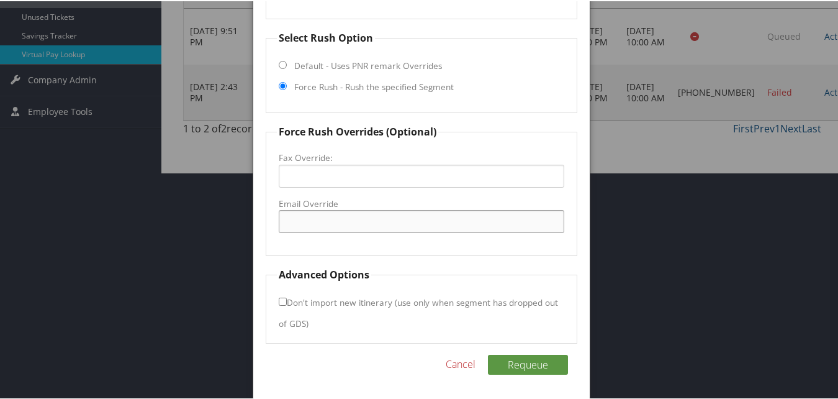
click at [317, 225] on input "Email Override" at bounding box center [421, 220] width 285 height 23
type input "[PERSON_NAME][EMAIL_ADDRESS][PERSON_NAME][PERSON_NAME][DOMAIN_NAME]"
click at [324, 299] on label "Don't import new itinerary (use only when segment has dropped out of GDS)" at bounding box center [418, 311] width 279 height 44
click at [287, 299] on input "Don't import new itinerary (use only when segment has dropped out of GDS)" at bounding box center [283, 300] width 8 height 8
checkbox input "true"
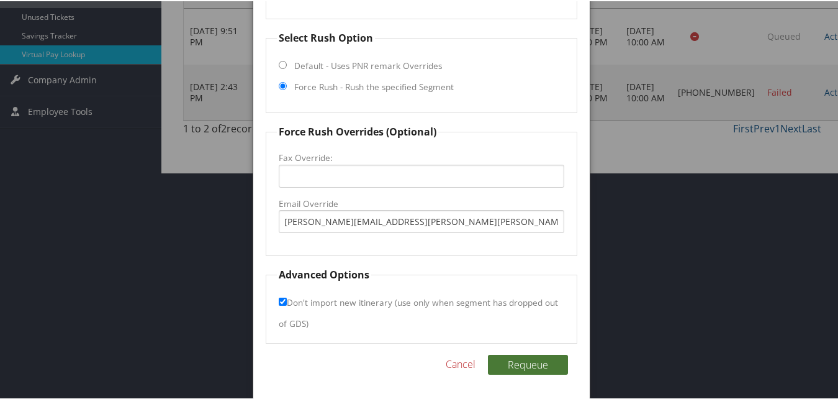
click at [529, 371] on button "Requeue" at bounding box center [528, 363] width 80 height 20
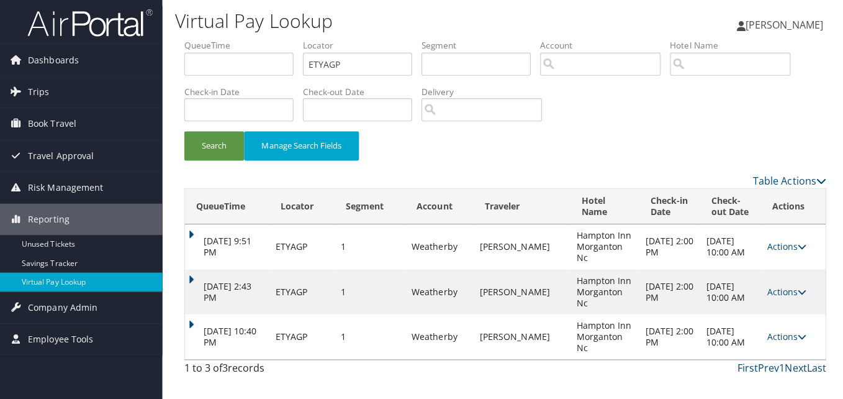
scroll to position [0, 0]
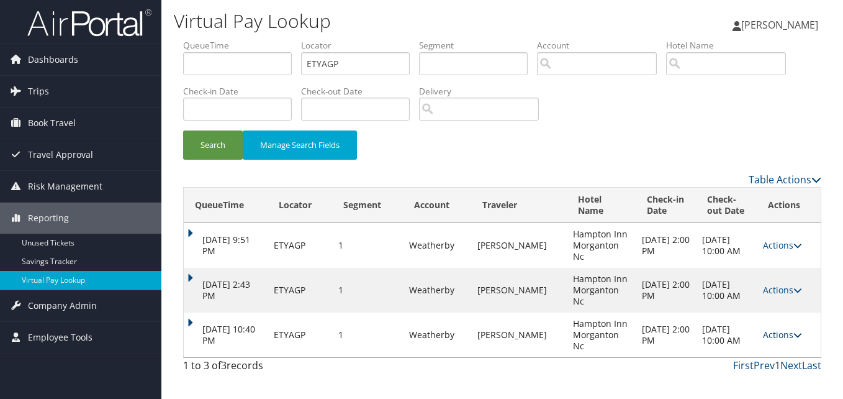
click at [786, 333] on link "Actions" at bounding box center [782, 335] width 39 height 12
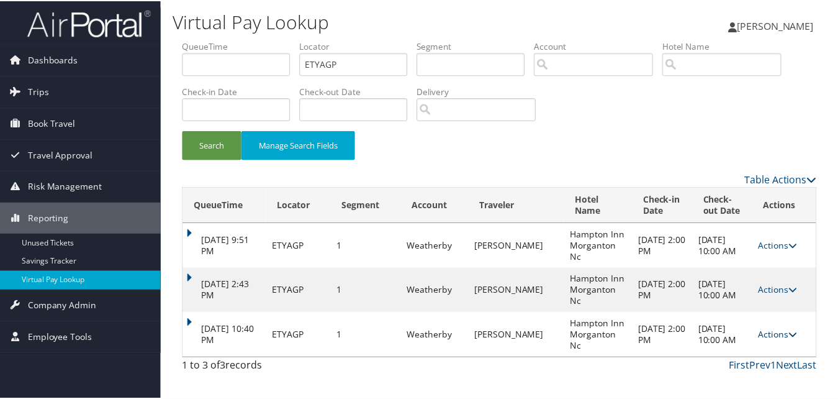
scroll to position [19, 0]
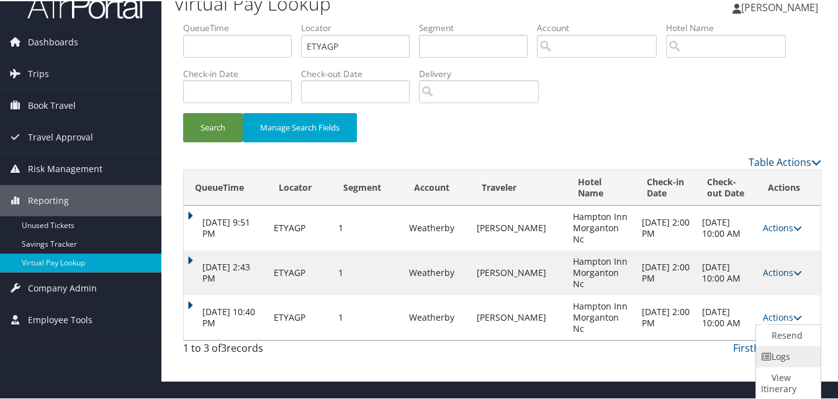
click at [774, 358] on link "Logs" at bounding box center [786, 355] width 61 height 21
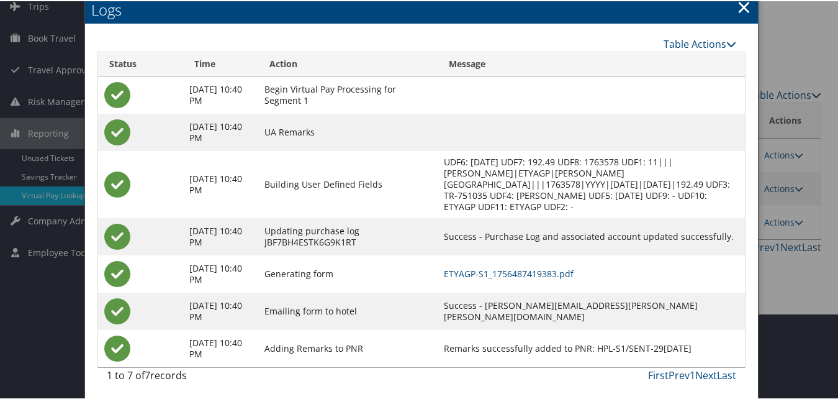
scroll to position [88, 0]
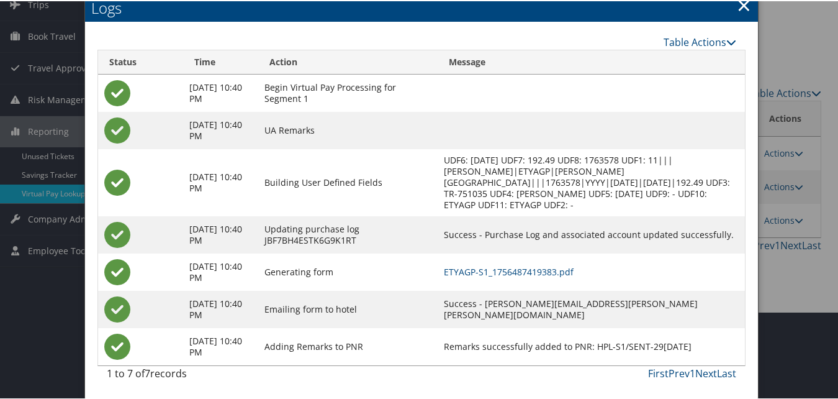
click at [537, 279] on td "ETYAGP-S1_1756487419383.pdf" at bounding box center [591, 270] width 307 height 37
click at [525, 270] on link "ETYAGP-S1_1756487419383.pdf" at bounding box center [509, 271] width 130 height 12
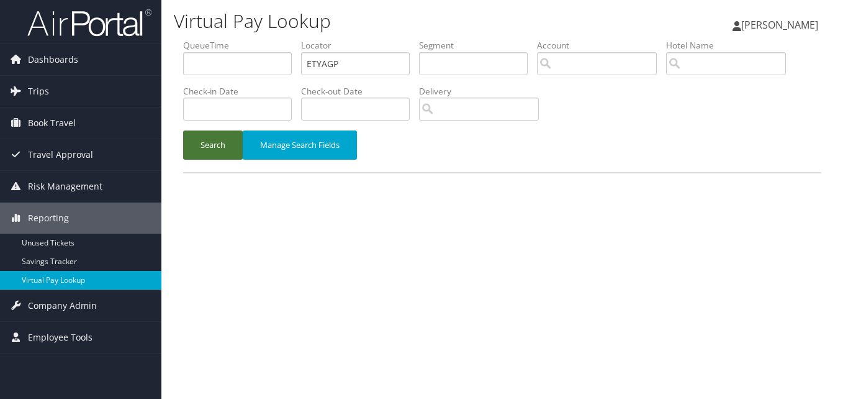
click at [208, 145] on button "Search" at bounding box center [213, 144] width 60 height 29
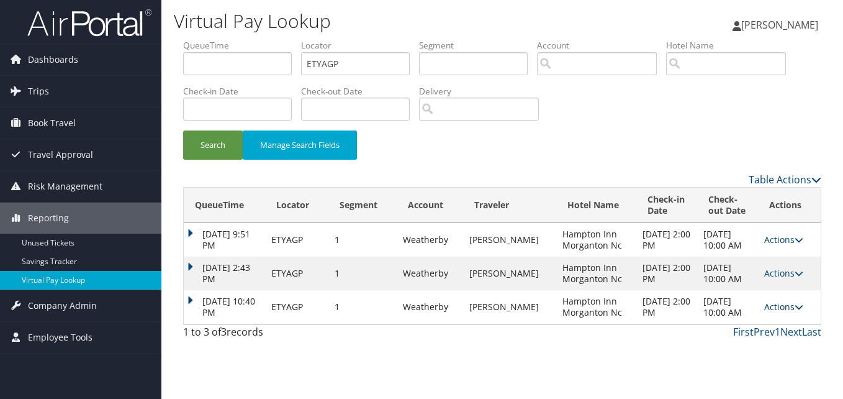
drag, startPoint x: 784, startPoint y: 335, endPoint x: 778, endPoint y: 336, distance: 6.3
click at [784, 312] on link "Actions" at bounding box center [784, 307] width 39 height 12
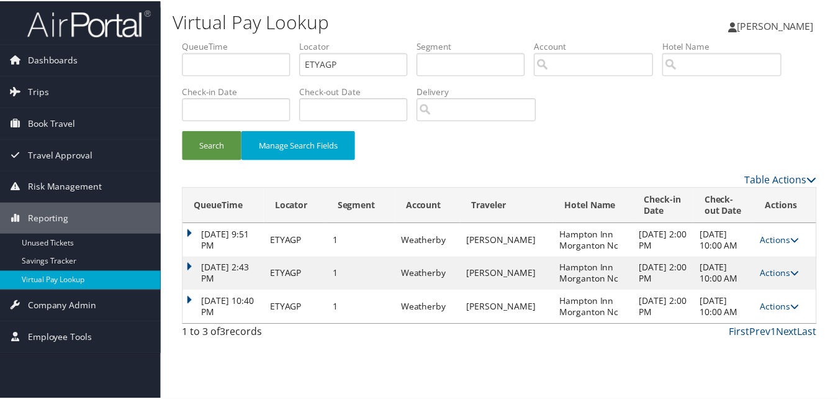
scroll to position [19, 0]
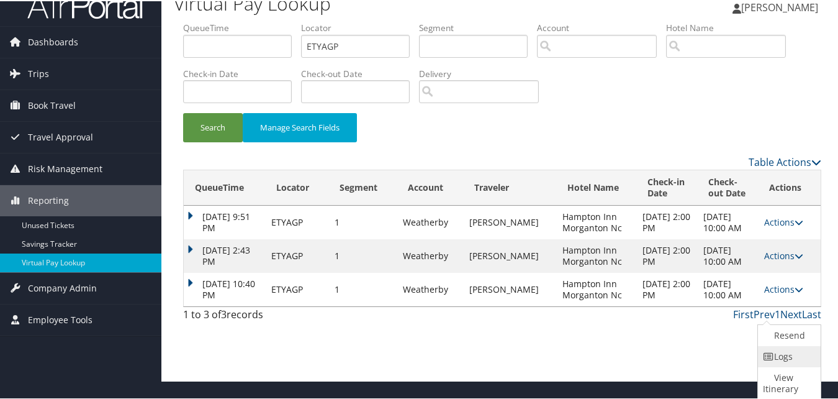
click at [780, 355] on link "Logs" at bounding box center [788, 355] width 60 height 21
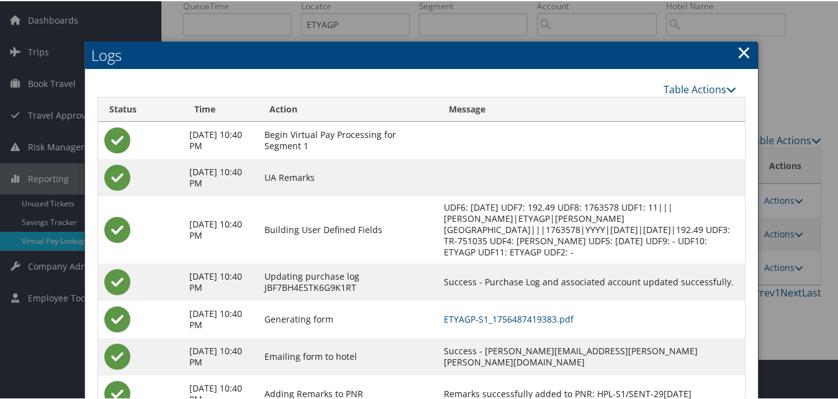
scroll to position [62, 0]
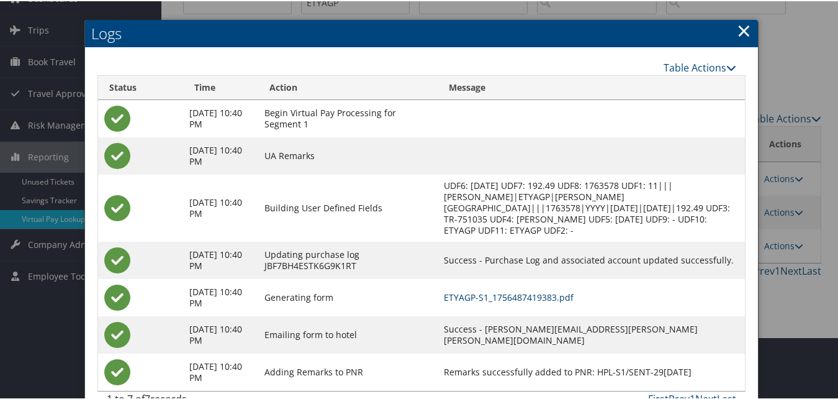
click at [527, 297] on link "ETYAGP-S1_1756487419383.pdf" at bounding box center [509, 296] width 130 height 12
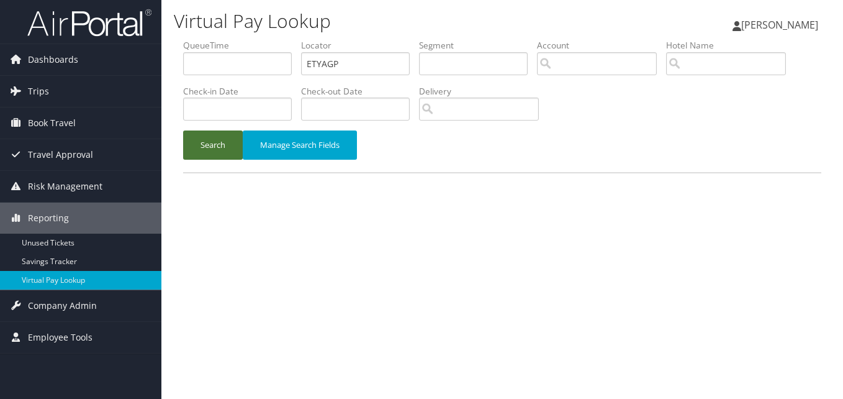
click at [213, 148] on button "Search" at bounding box center [213, 144] width 60 height 29
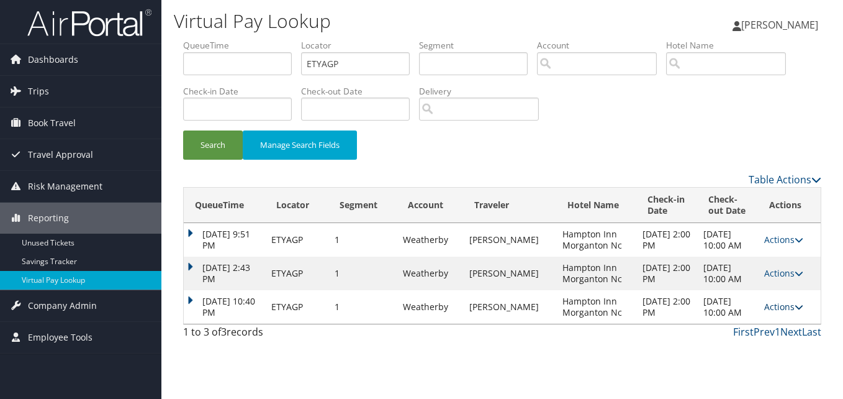
click at [778, 312] on link "Actions" at bounding box center [784, 307] width 39 height 12
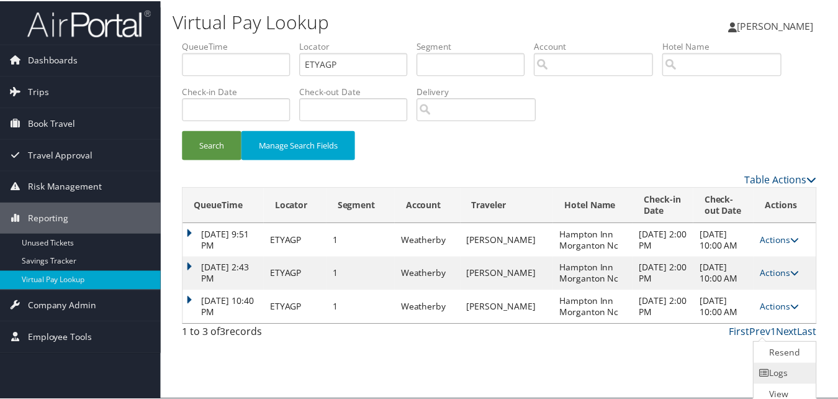
scroll to position [19, 0]
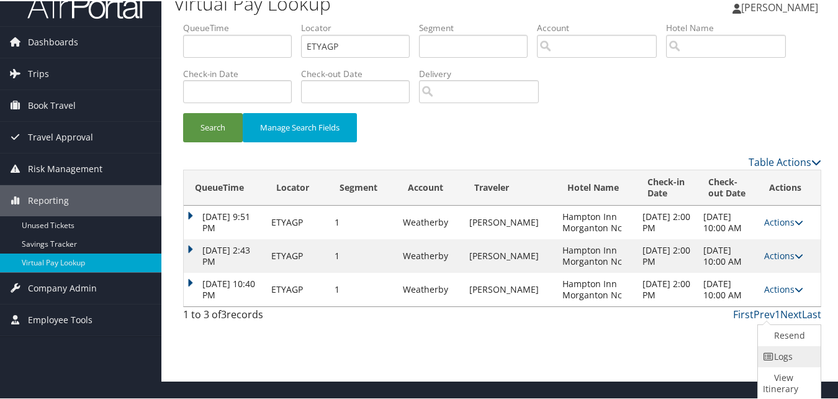
click at [771, 355] on icon at bounding box center [768, 355] width 11 height 9
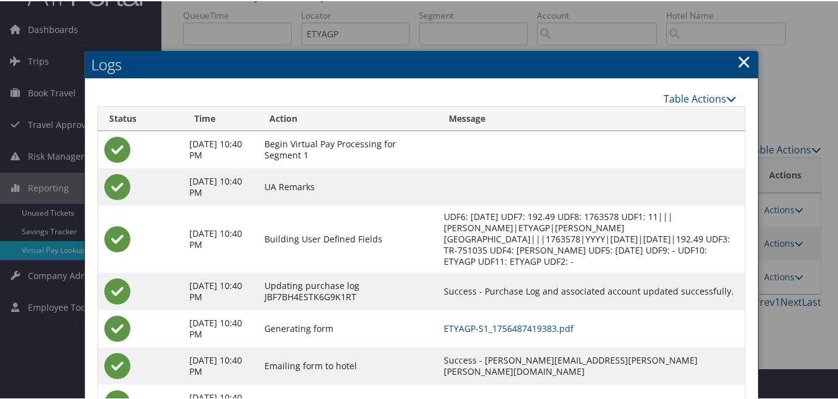
scroll to position [88, 0]
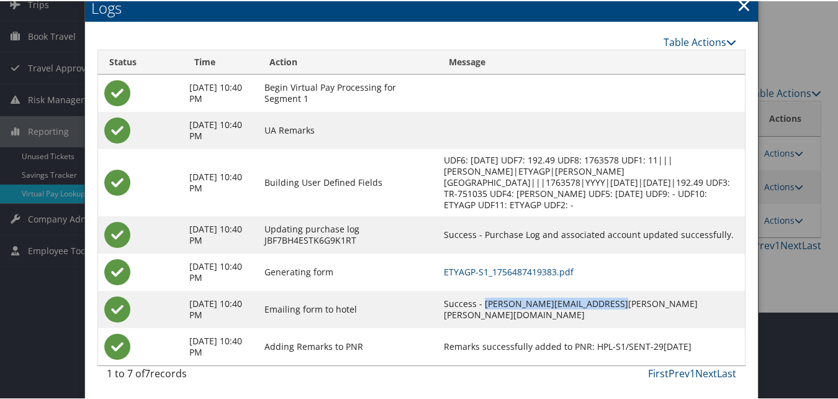
drag, startPoint x: 514, startPoint y: 309, endPoint x: 647, endPoint y: 307, distance: 133.5
click at [647, 307] on td "Success - rochelle.phillips@hilton.com" at bounding box center [591, 307] width 307 height 37
copy td "rochelle.phillips@hilton.com"
click at [742, 9] on link "×" at bounding box center [744, 3] width 14 height 25
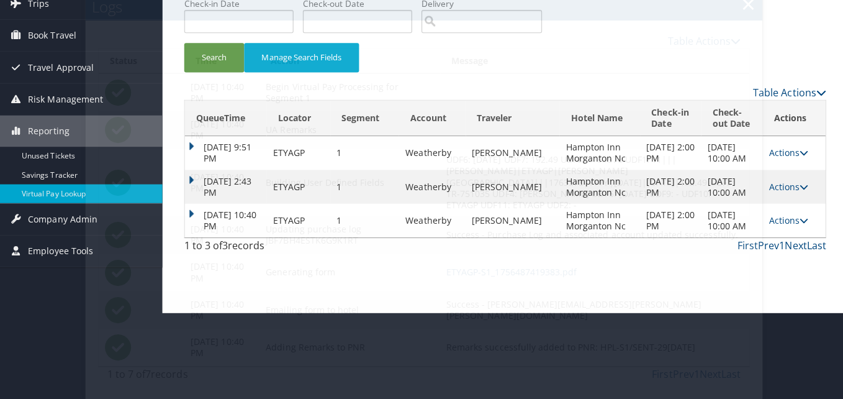
scroll to position [0, 0]
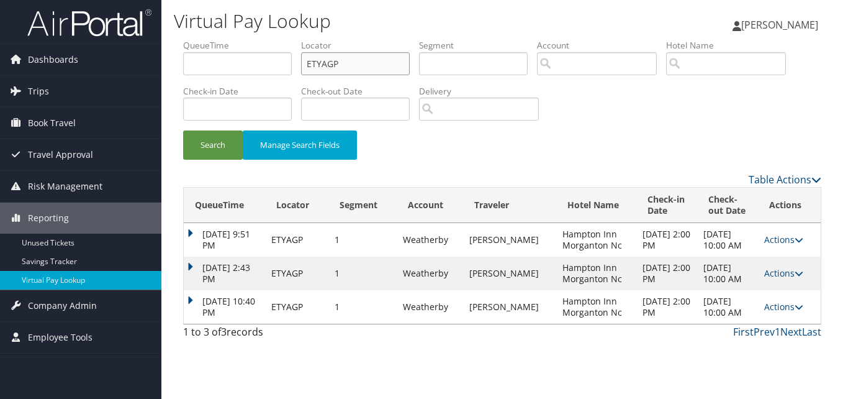
click at [345, 65] on input "ETYAGP" at bounding box center [355, 63] width 109 height 23
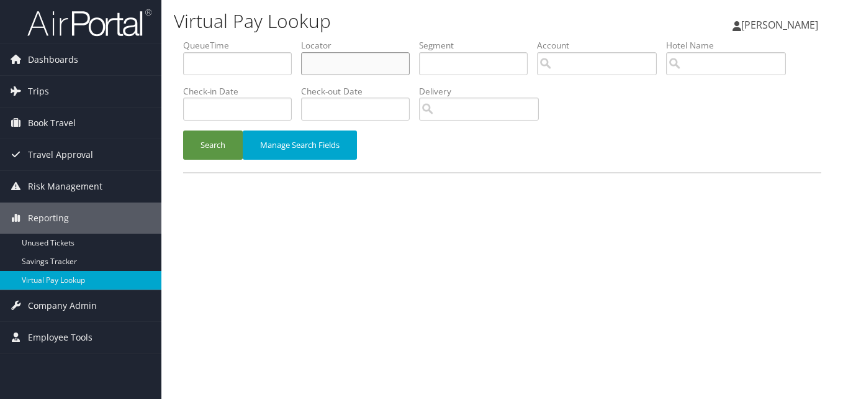
click at [341, 72] on input "text" at bounding box center [355, 63] width 109 height 23
paste input "IWQGTG"
type input "IWQGTG"
click at [218, 142] on button "Search" at bounding box center [213, 144] width 60 height 29
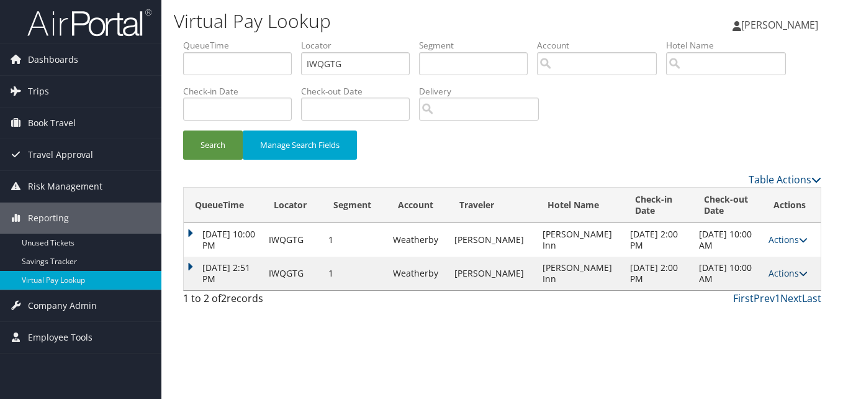
click at [777, 275] on link "Actions" at bounding box center [788, 273] width 39 height 12
click at [761, 309] on link "Logs" at bounding box center [760, 312] width 78 height 21
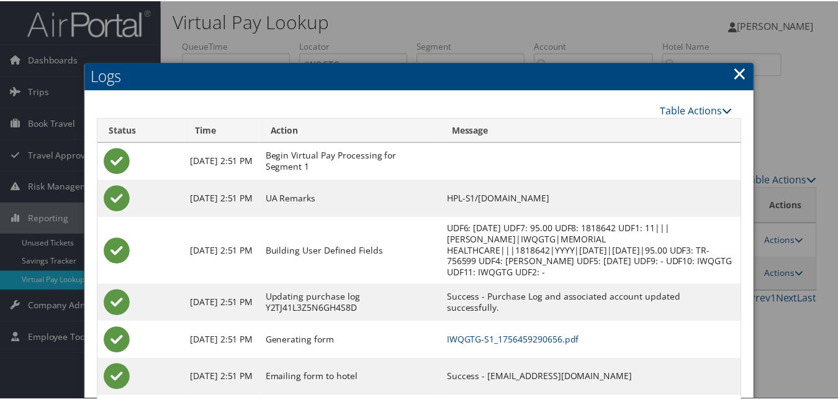
scroll to position [58, 0]
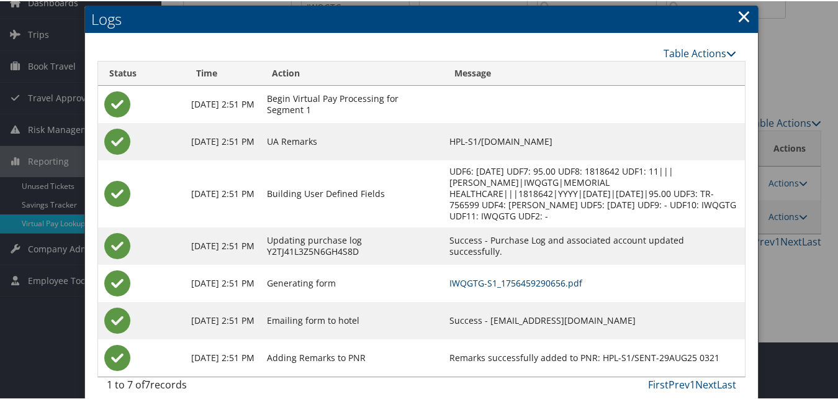
click at [464, 276] on link "IWQGTG-S1_1756459290656.pdf" at bounding box center [516, 282] width 133 height 12
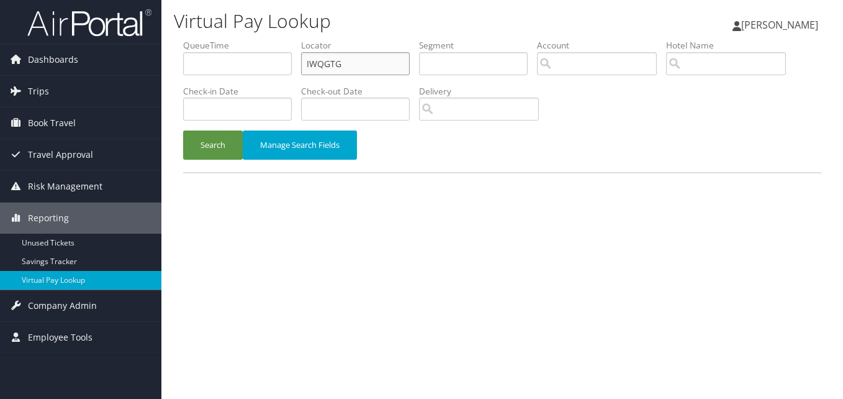
drag, startPoint x: 348, startPoint y: 66, endPoint x: 242, endPoint y: 76, distance: 106.7
click at [242, 39] on ul "QueueTime Locator IWQGTG Segment Account Traveler Hotel Name Check-in Date Chec…" at bounding box center [502, 39] width 638 height 0
paste input "QHQXVL"
click at [211, 163] on div "Search Manage Search Fields" at bounding box center [502, 151] width 657 height 42
click at [218, 152] on button "Search" at bounding box center [213, 144] width 60 height 29
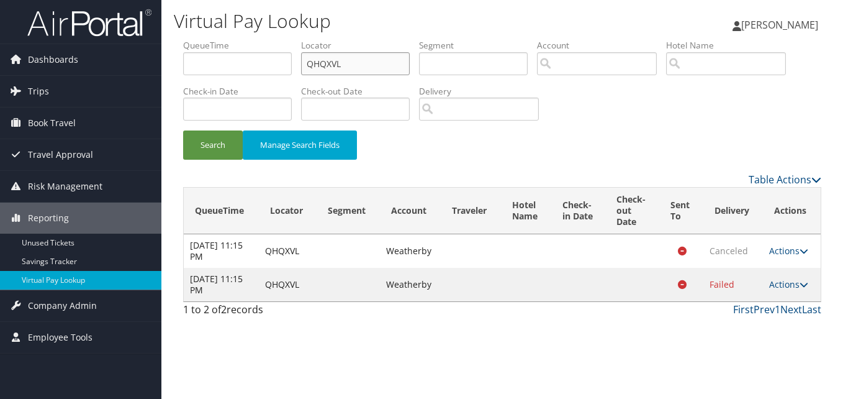
drag, startPoint x: 354, startPoint y: 57, endPoint x: 261, endPoint y: 83, distance: 96.3
click at [263, 39] on ul "QueueTime Locator QHQXVL Segment Account Traveler Hotel Name Check-in Date Chec…" at bounding box center [502, 39] width 638 height 0
paste input "JTPSSC"
type input "JTPSSC"
click at [227, 147] on button "Search" at bounding box center [213, 144] width 60 height 29
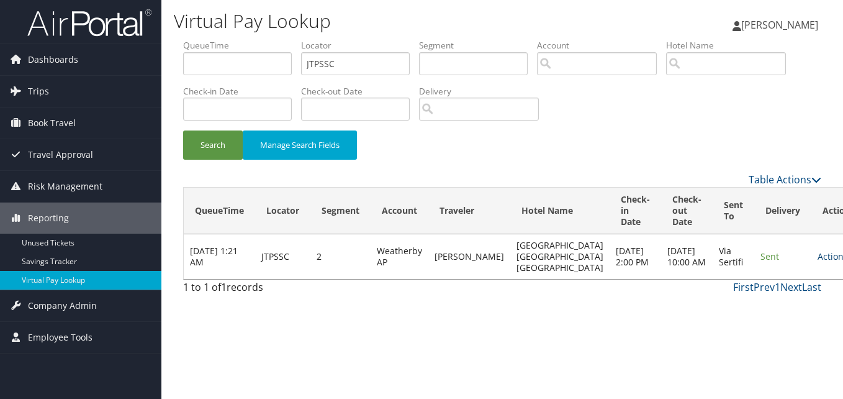
click at [843, 253] on icon at bounding box center [852, 256] width 9 height 9
click at [753, 294] on link "Logs" at bounding box center [769, 295] width 78 height 21
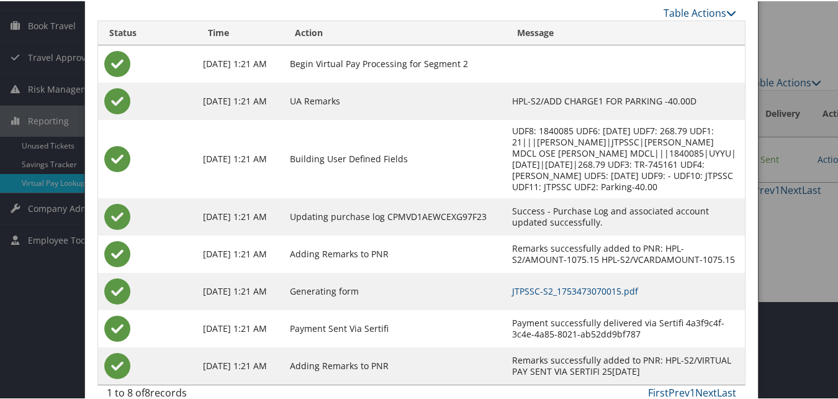
scroll to position [117, 0]
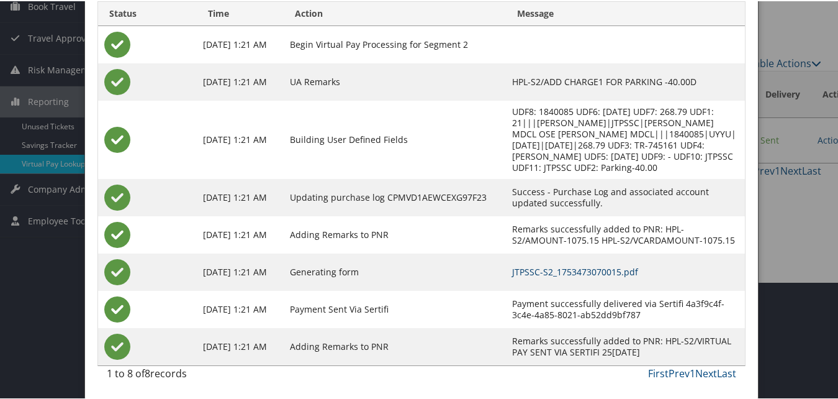
click at [547, 266] on link "JTPSSC-S2_1753473070015.pdf" at bounding box center [576, 271] width 126 height 12
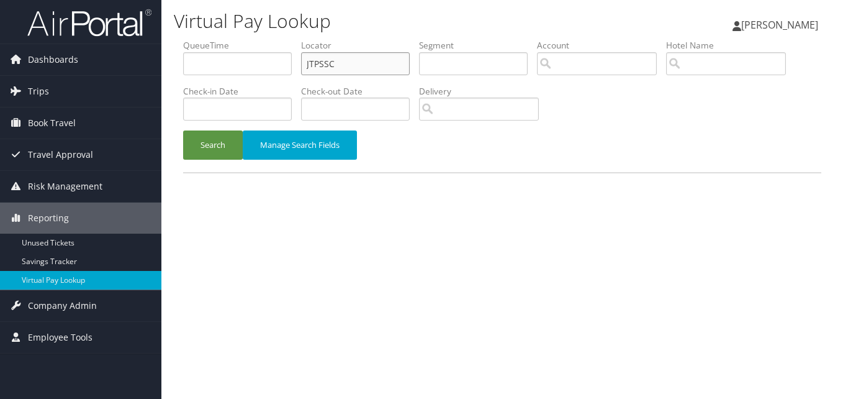
drag, startPoint x: 341, startPoint y: 64, endPoint x: 227, endPoint y: 81, distance: 115.0
click at [250, 39] on ul "QueueTime Locator JTPSSC Segment Account Traveler Hotel Name Check-in Date Chec…" at bounding box center [502, 39] width 638 height 0
paste input "WWVNOI"
type input "WWVNOI"
click at [212, 140] on button "Search" at bounding box center [213, 144] width 60 height 29
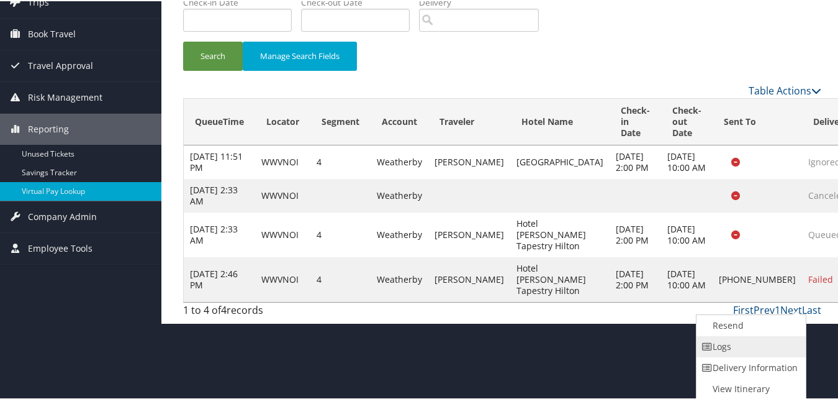
click at [735, 345] on link "Logs" at bounding box center [750, 345] width 106 height 21
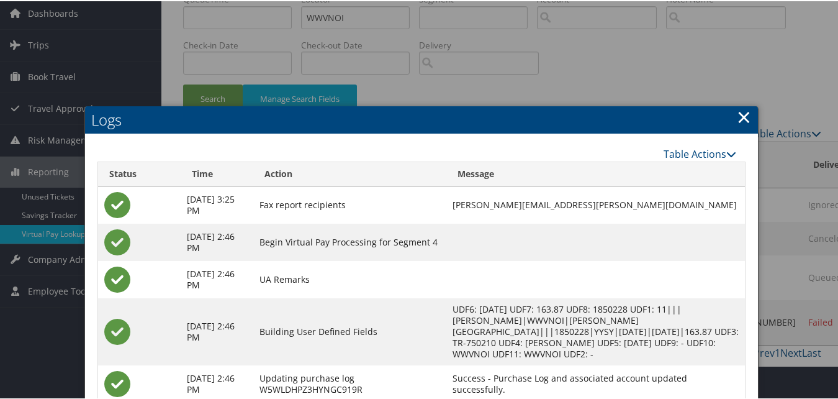
scroll to position [159, 0]
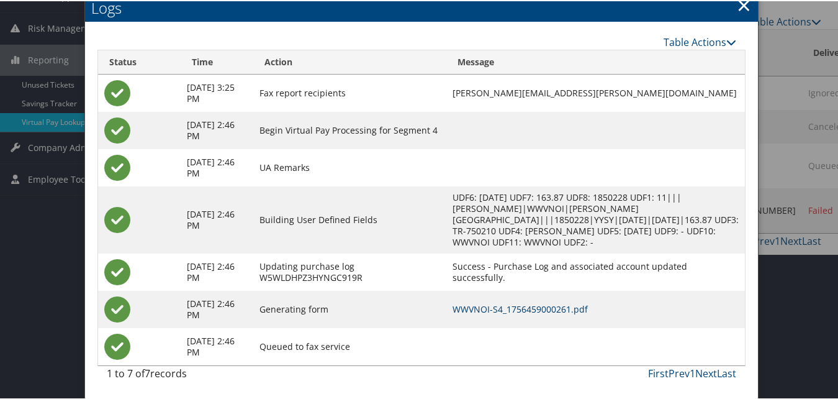
click at [536, 310] on link "WWVNOI-S4_1756459000261.pdf" at bounding box center [520, 308] width 135 height 12
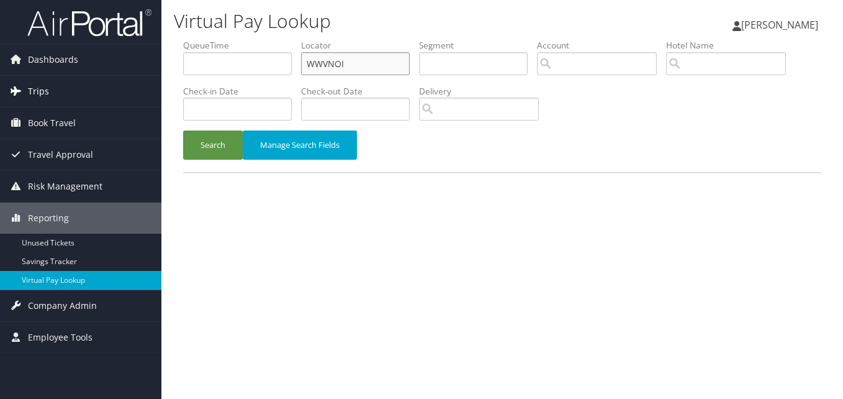
drag, startPoint x: 353, startPoint y: 61, endPoint x: 155, endPoint y: 77, distance: 199.4
click at [155, 77] on div "Dashboards AirPortal 360™ (Manager) My Travel Dashboard Trips Airtinerary® Look…" at bounding box center [421, 199] width 843 height 399
paste input "SQFOAT"
type input "SQFOAT"
click at [218, 149] on button "Search" at bounding box center [213, 144] width 60 height 29
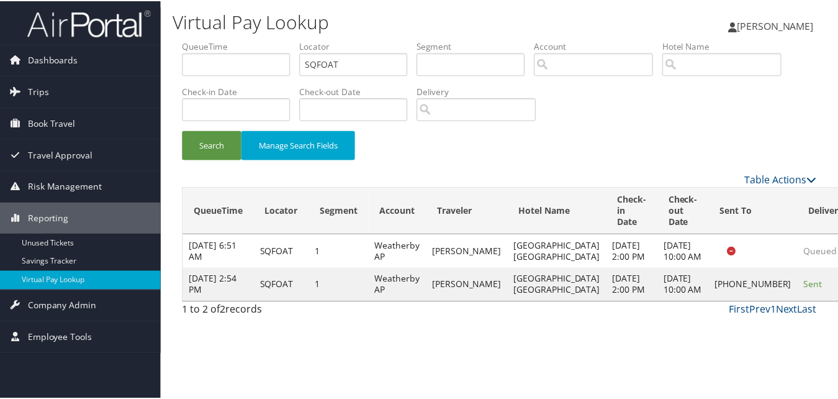
scroll to position [12, 0]
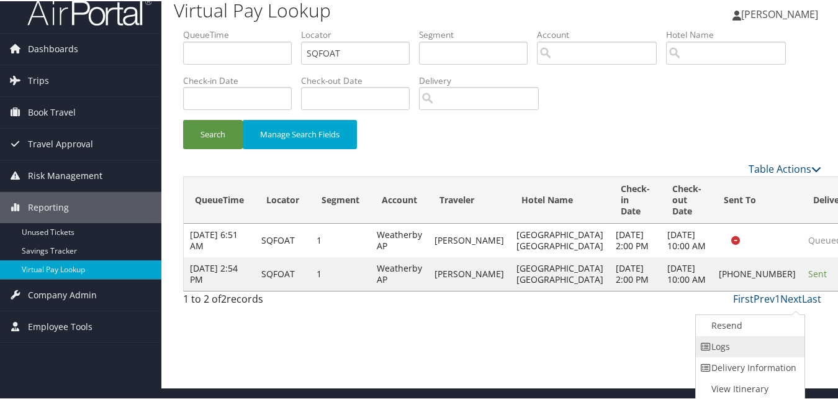
click at [756, 345] on link "Logs" at bounding box center [749, 345] width 106 height 21
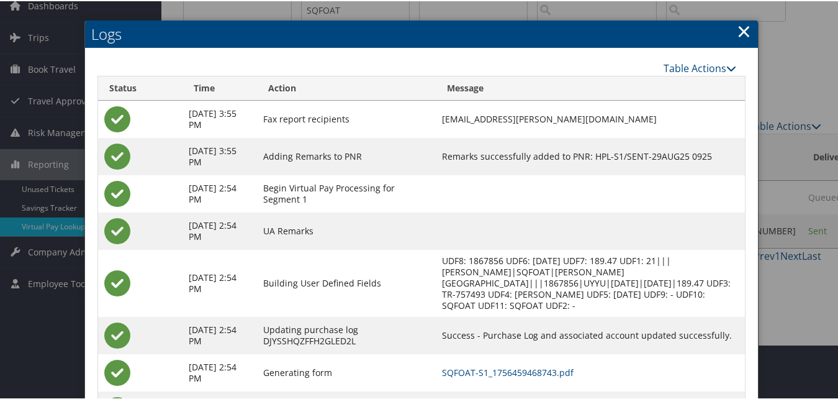
scroll to position [118, 0]
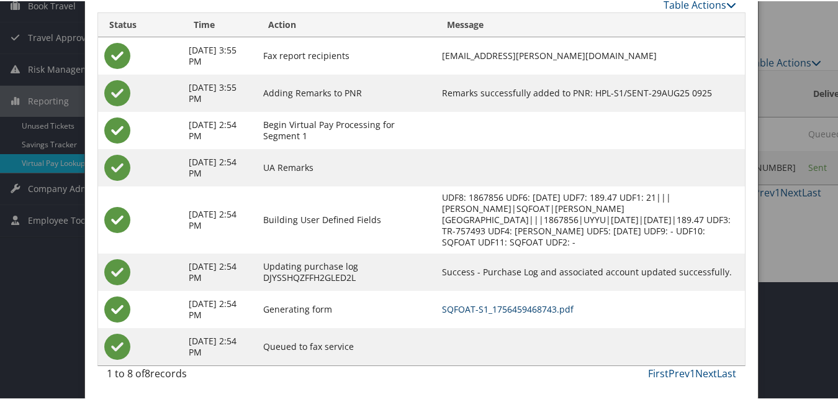
click at [486, 308] on link "SQFOAT-S1_1756459468743.pdf" at bounding box center [508, 308] width 132 height 12
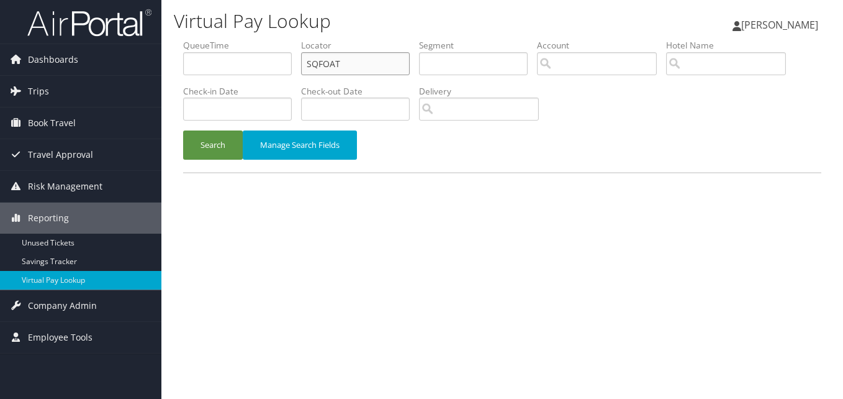
drag, startPoint x: 345, startPoint y: 66, endPoint x: 254, endPoint y: 76, distance: 91.8
click at [255, 39] on ul "QueueTime Locator SQFOAT Segment Account Traveler Hotel Name Check-in Date Chec…" at bounding box center [502, 39] width 638 height 0
paste input "TR-694087"
drag, startPoint x: 307, startPoint y: 75, endPoint x: 213, endPoint y: 82, distance: 94.7
click at [230, 39] on ul "QueueTime Locator TR-694087 Segment Account Traveler Hotel Name Check-in Date C…" at bounding box center [502, 39] width 638 height 0
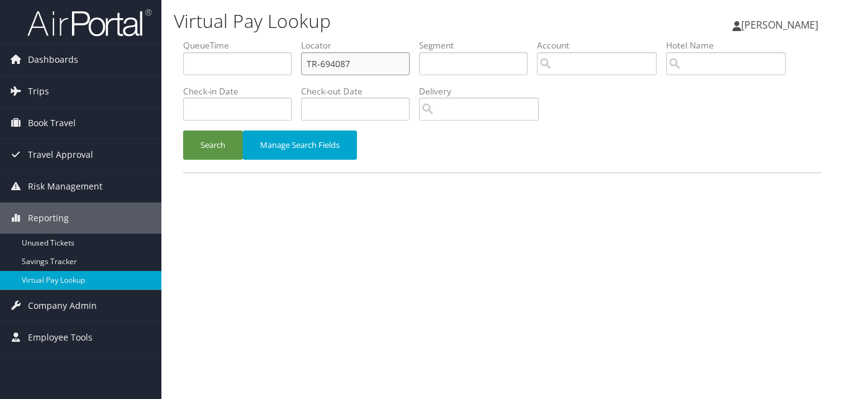
paste input "UEDMAN"
type input "UEDMAN"
click at [209, 137] on button "Search" at bounding box center [213, 144] width 60 height 29
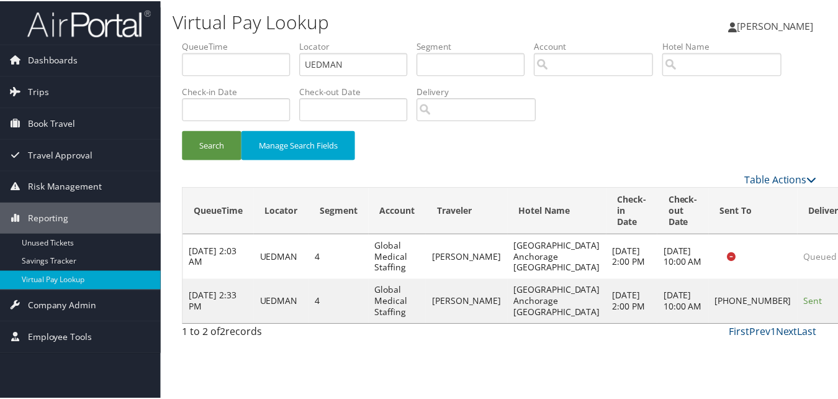
scroll to position [12, 0]
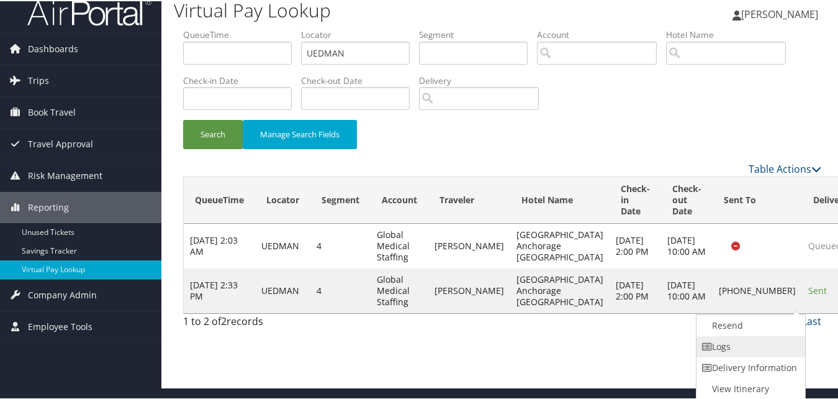
click at [742, 337] on link "Logs" at bounding box center [750, 345] width 106 height 21
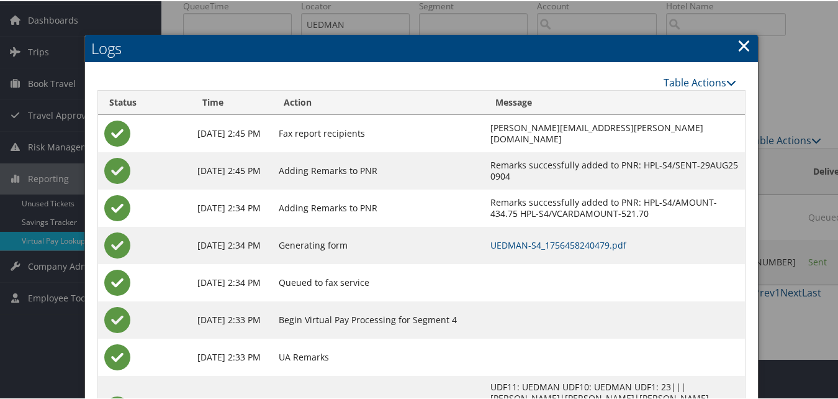
scroll to position [62, 0]
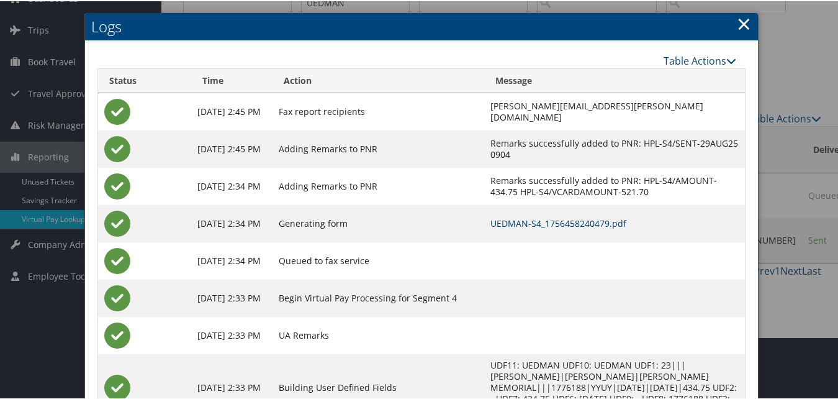
click at [528, 218] on link "UEDMAN-S4_1756458240479.pdf" at bounding box center [559, 222] width 136 height 12
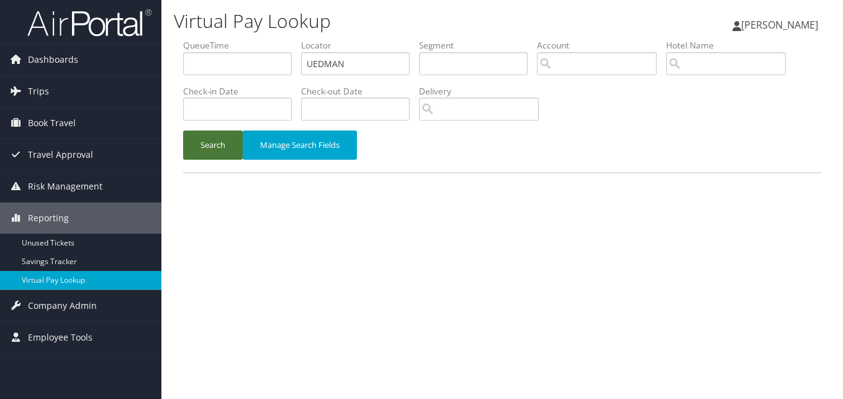
drag, startPoint x: 213, startPoint y: 150, endPoint x: 211, endPoint y: 158, distance: 9.0
click at [212, 150] on button "Search" at bounding box center [213, 144] width 60 height 29
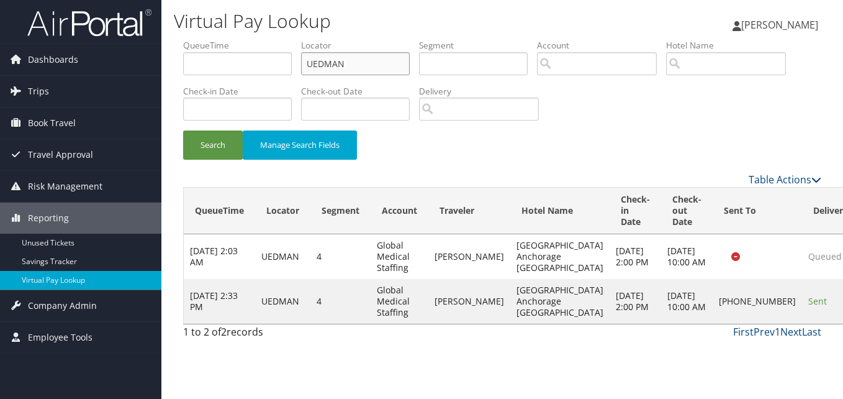
drag, startPoint x: 360, startPoint y: 60, endPoint x: 257, endPoint y: 68, distance: 102.7
click at [257, 39] on ul "QueueTime Locator UEDMAN Segment Account Traveler Hotel Name Check-in Date Chec…" at bounding box center [502, 39] width 638 height 0
paste input "ETNESC"
type input "ETNESC"
click at [228, 143] on button "Search" at bounding box center [213, 144] width 60 height 29
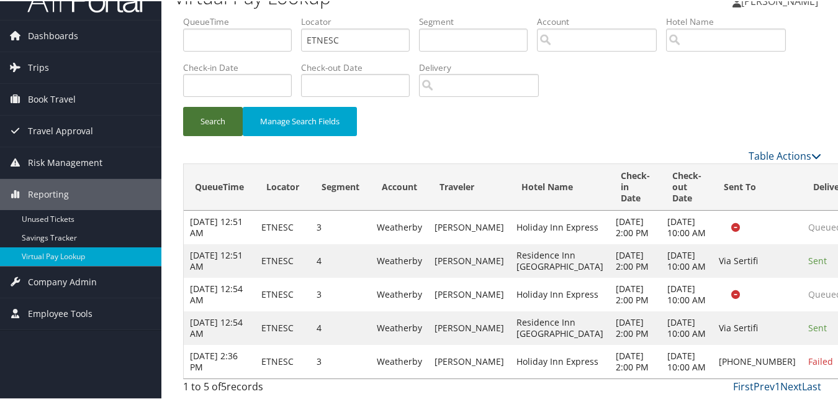
scroll to position [92, 0]
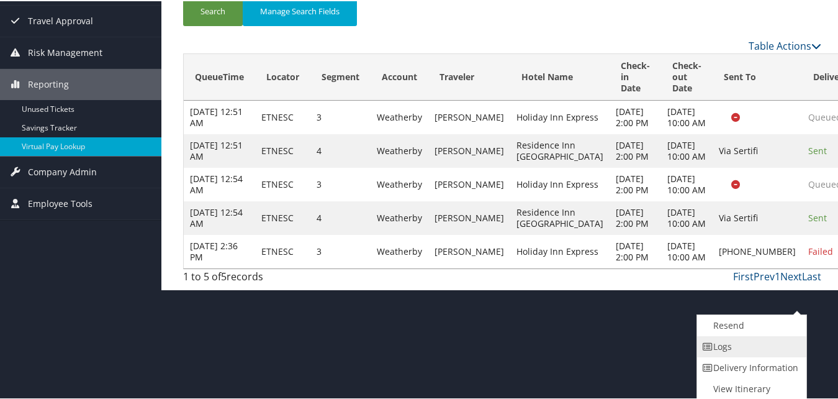
click at [738, 349] on link "Logs" at bounding box center [750, 345] width 106 height 21
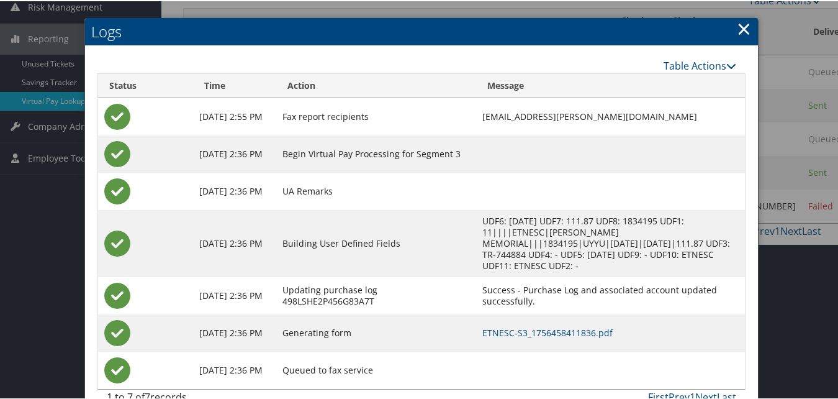
scroll to position [193, 0]
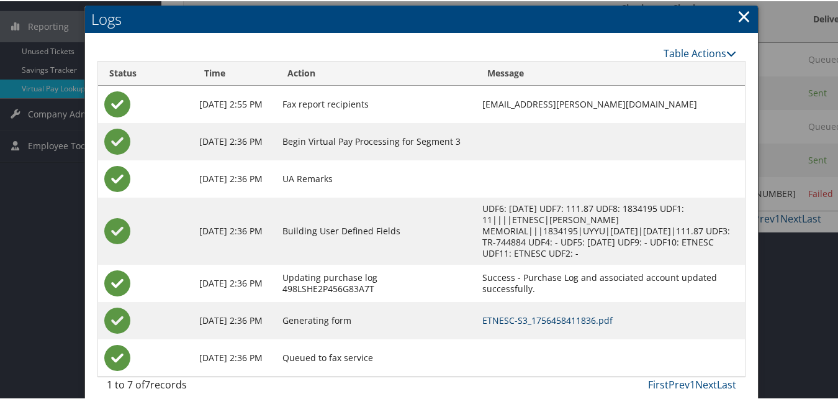
click at [553, 313] on link "ETNESC-S3_1756458411836.pdf" at bounding box center [548, 319] width 130 height 12
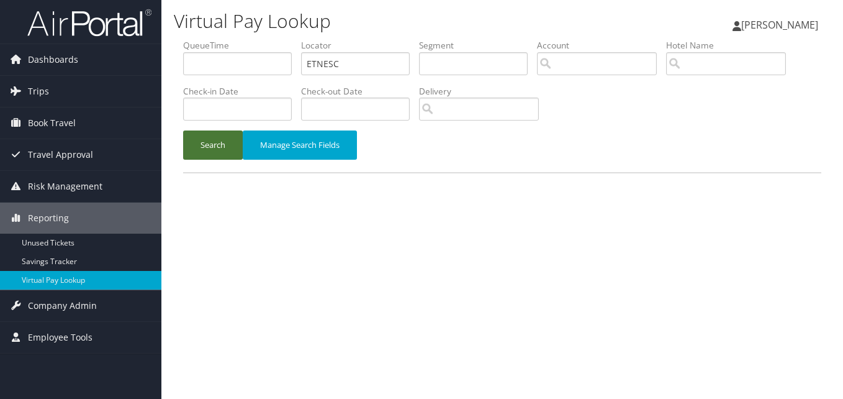
click at [215, 146] on button "Search" at bounding box center [213, 144] width 60 height 29
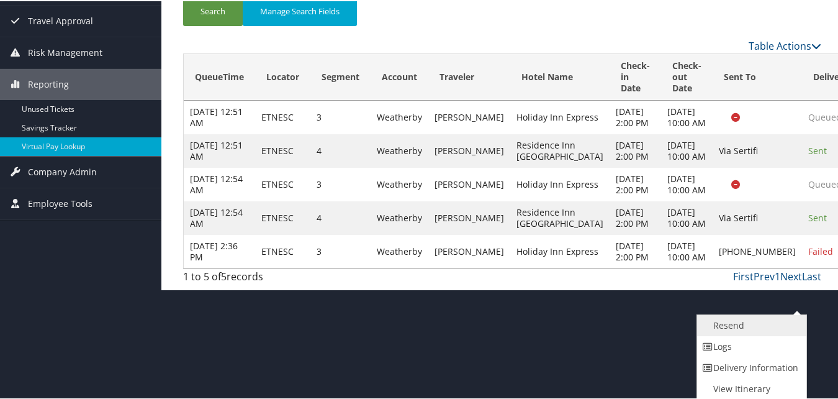
click at [748, 330] on link "Resend" at bounding box center [750, 324] width 106 height 21
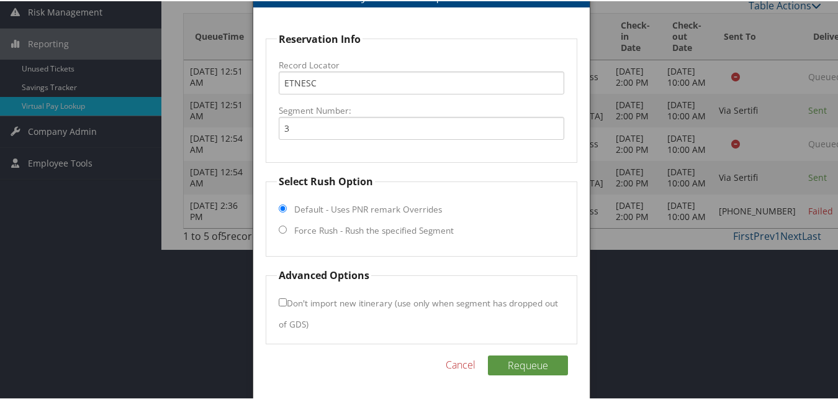
scroll to position [176, 0]
click at [325, 235] on label "Force Rush - Rush the specified Segment" at bounding box center [374, 228] width 160 height 12
click at [287, 232] on input "Force Rush - Rush the specified Segment" at bounding box center [283, 228] width 8 height 8
radio input "true"
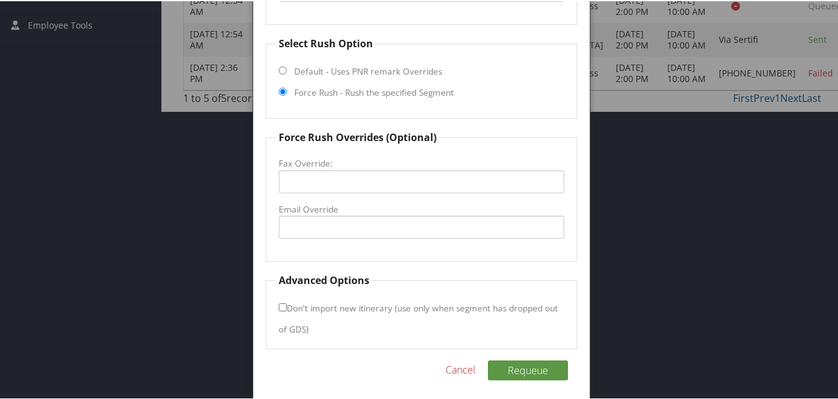
scroll to position [319, 0]
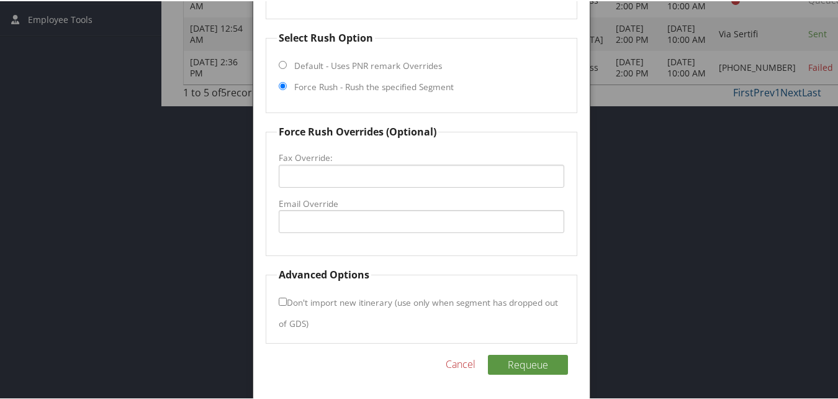
click at [316, 234] on fieldset "Force Rush Overrides (Optional) Fax Override: Email Override" at bounding box center [421, 189] width 311 height 132
click at [317, 225] on input "Email Override" at bounding box center [421, 220] width 285 height 23
type input "[EMAIL_ADDRESS][DOMAIN_NAME]"
click at [288, 294] on label "Don't import new itinerary (use only when segment has dropped out of GDS)" at bounding box center [418, 311] width 279 height 44
click at [287, 296] on input "Don't import new itinerary (use only when segment has dropped out of GDS)" at bounding box center [283, 300] width 8 height 8
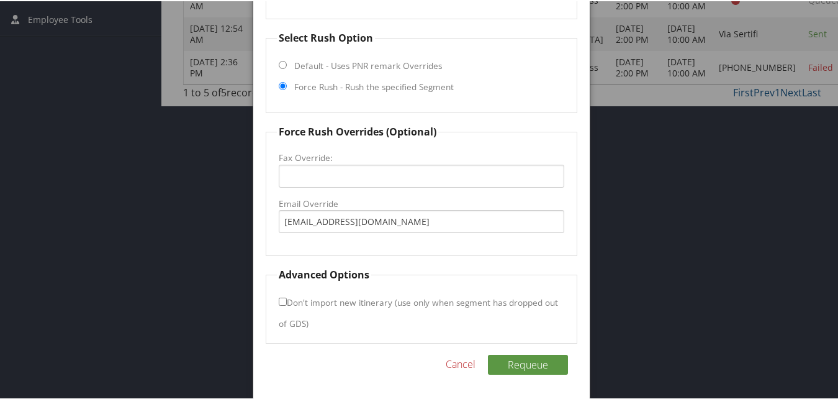
checkbox input "true"
click at [522, 361] on button "Requeue" at bounding box center [528, 363] width 80 height 20
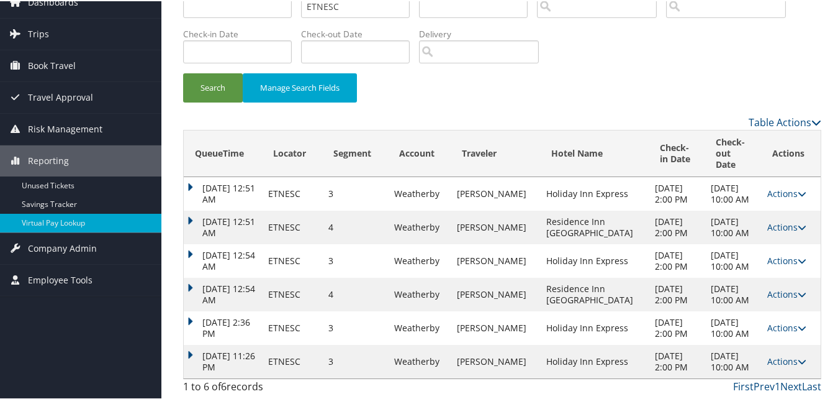
scroll to position [92, 0]
click at [775, 354] on link "Actions" at bounding box center [787, 360] width 39 height 12
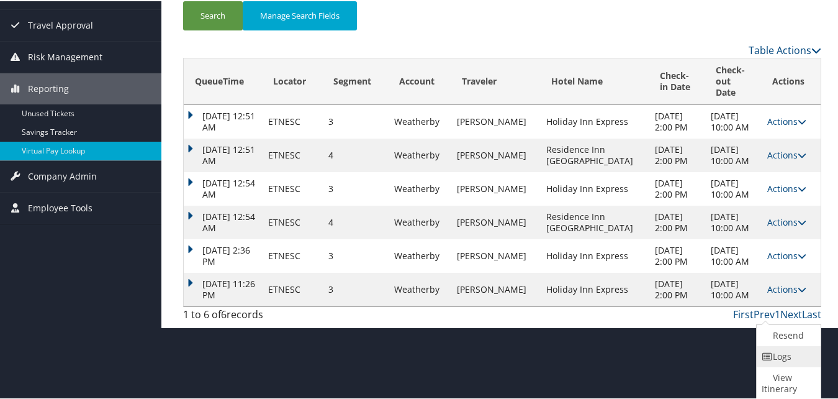
click at [770, 354] on icon at bounding box center [767, 355] width 11 height 9
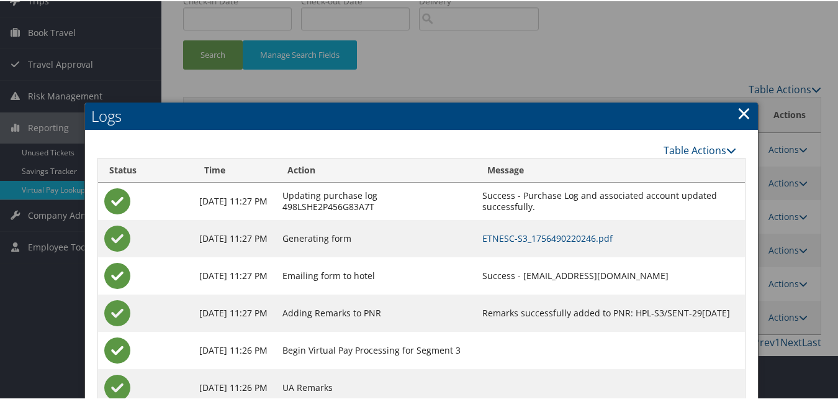
scroll to position [109, 0]
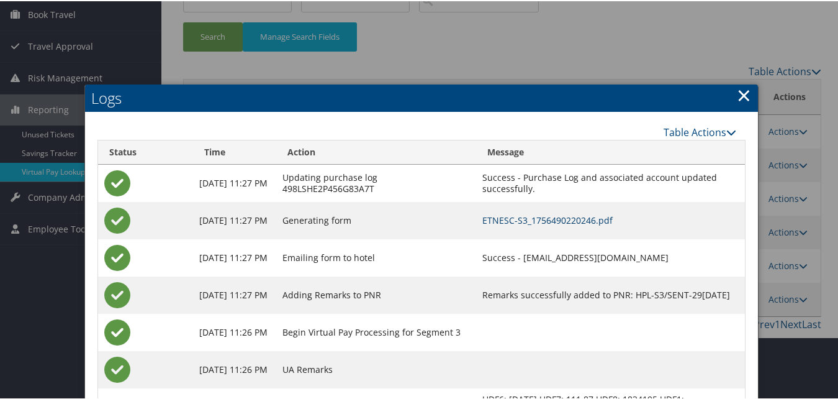
click at [502, 223] on link "ETNESC-S3_1756490220246.pdf" at bounding box center [548, 219] width 130 height 12
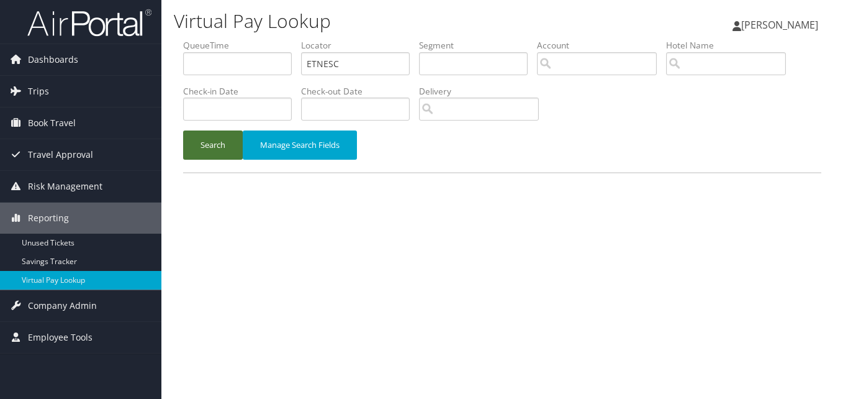
drag, startPoint x: 213, startPoint y: 145, endPoint x: 224, endPoint y: 152, distance: 12.8
click at [213, 145] on button "Search" at bounding box center [213, 144] width 60 height 29
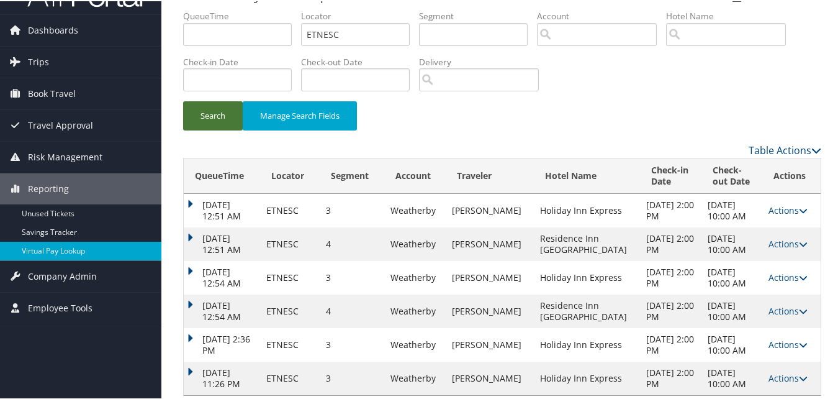
scroll to position [47, 0]
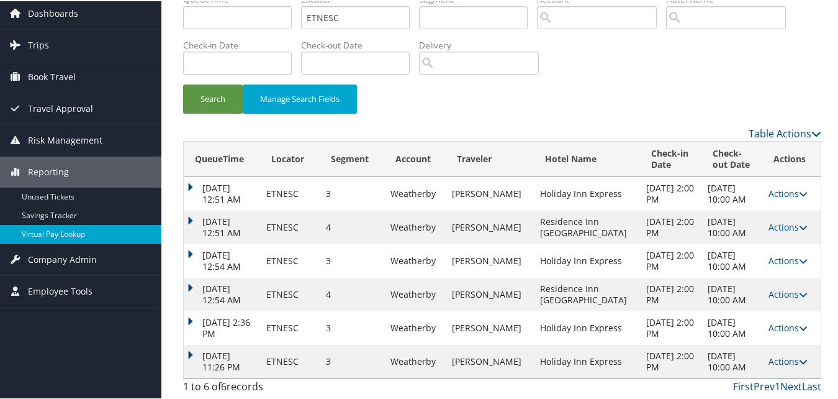
click at [779, 356] on link "Actions" at bounding box center [788, 360] width 39 height 12
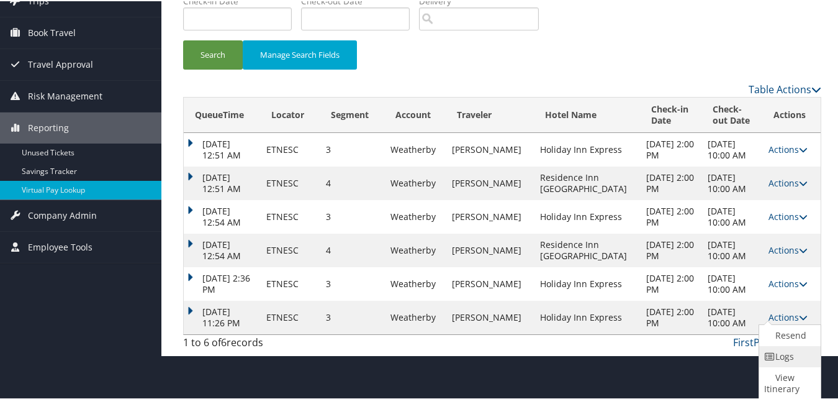
click at [772, 356] on link "Logs" at bounding box center [789, 355] width 58 height 21
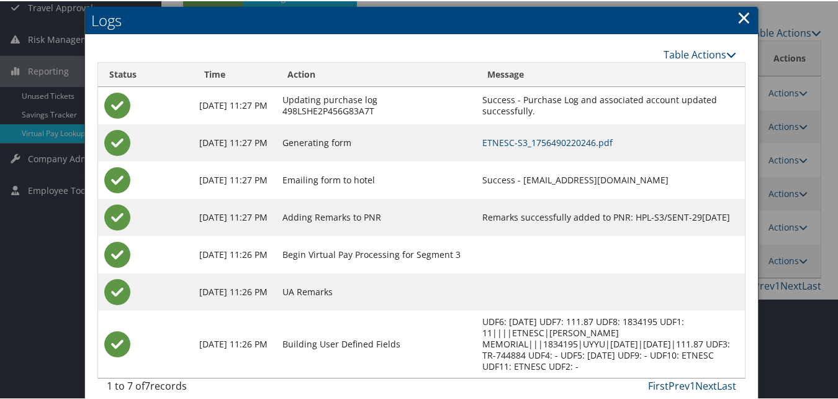
scroll to position [149, 0]
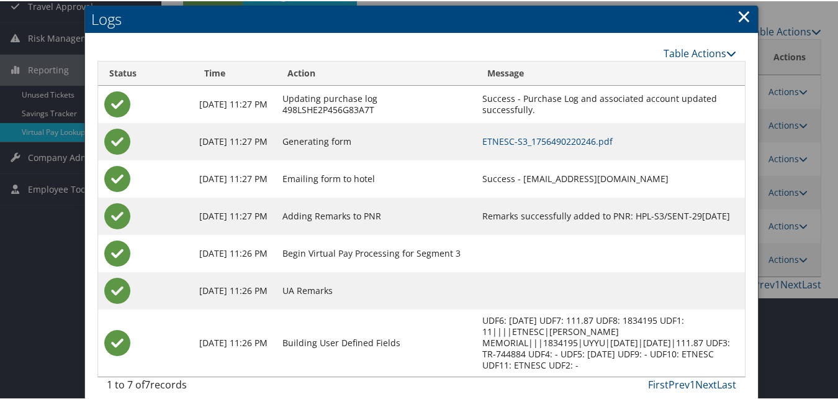
drag, startPoint x: 496, startPoint y: 177, endPoint x: 656, endPoint y: 182, distance: 159.7
click at [656, 182] on td "Success - [EMAIL_ADDRESS][DOMAIN_NAME]" at bounding box center [610, 177] width 269 height 37
copy td "[EMAIL_ADDRESS][DOMAIN_NAME]"
click at [539, 182] on td "Success - [EMAIL_ADDRESS][DOMAIN_NAME]" at bounding box center [610, 177] width 269 height 37
drag, startPoint x: 498, startPoint y: 179, endPoint x: 668, endPoint y: 175, distance: 170.2
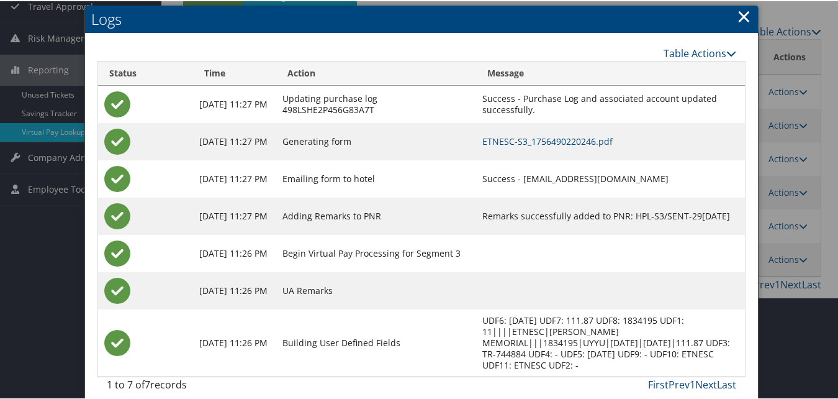
click at [668, 175] on td "Success - [EMAIL_ADDRESS][DOMAIN_NAME]" at bounding box center [610, 177] width 269 height 37
copy td "[EMAIL_ADDRESS][DOMAIN_NAME]"
click at [737, 17] on link "×" at bounding box center [744, 14] width 14 height 25
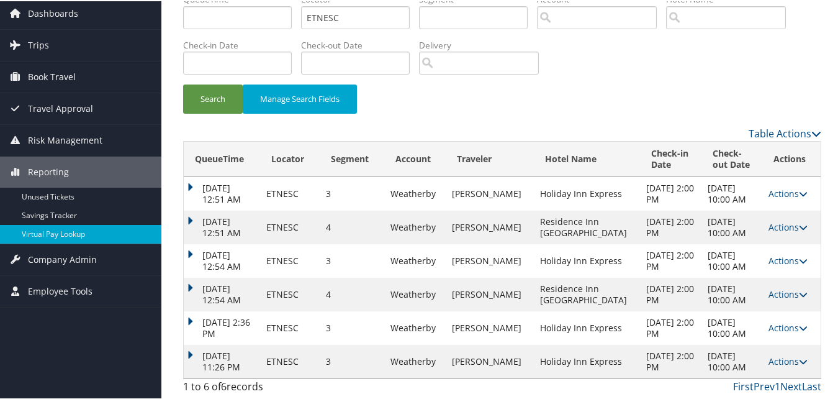
scroll to position [47, 0]
